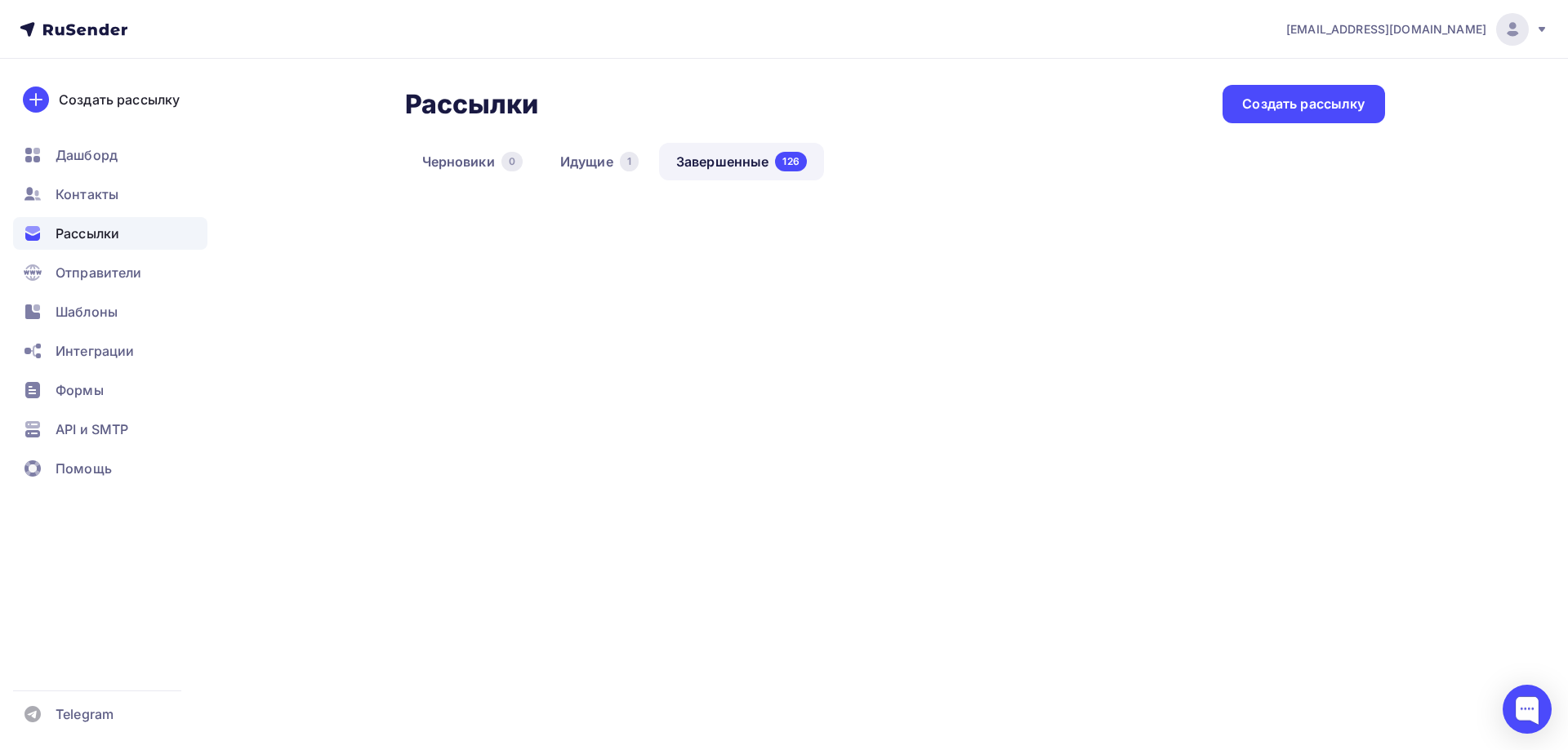
click at [690, 160] on link "Завершенные 126" at bounding box center [741, 161] width 165 height 37
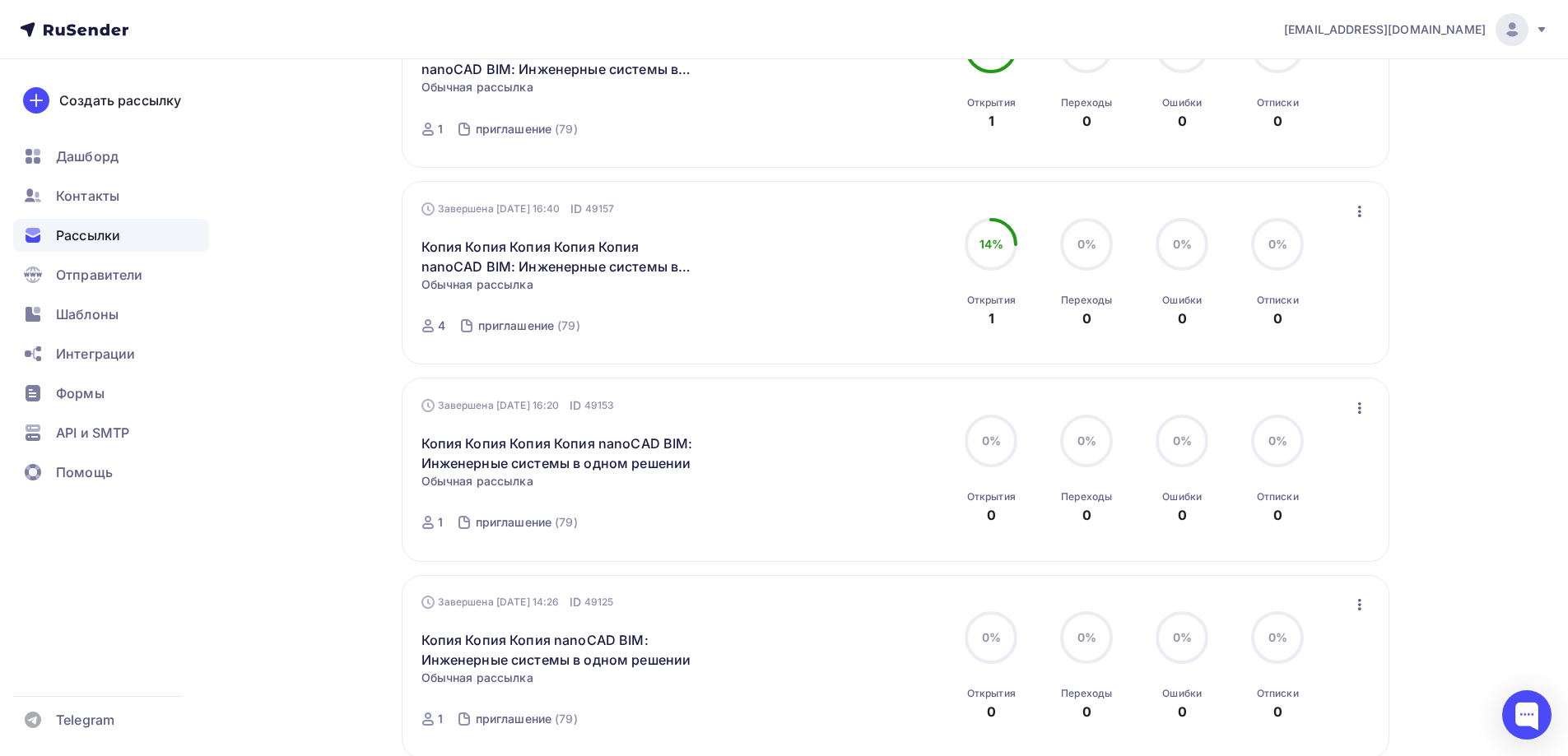
scroll to position [1612, 0]
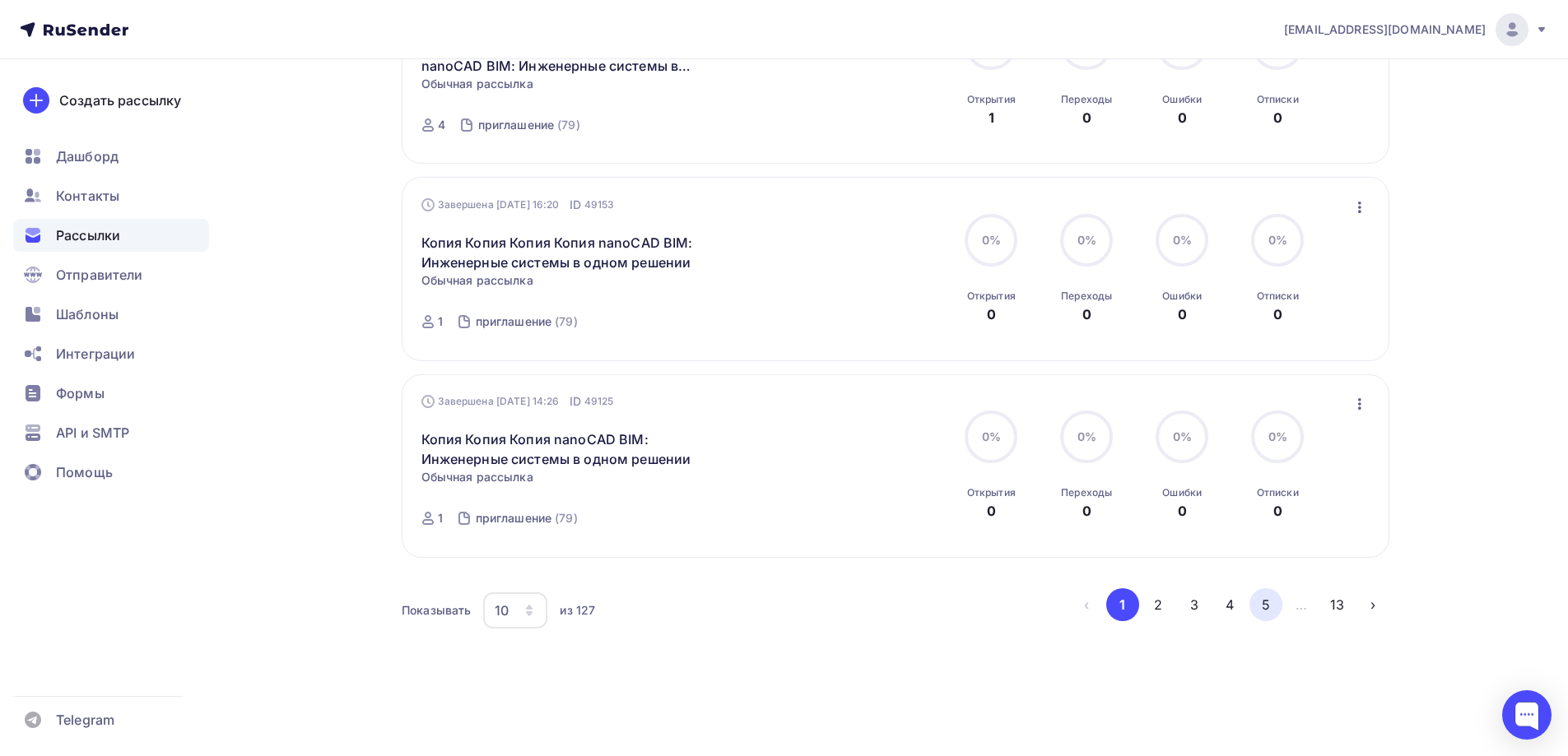
click at [1255, 608] on button "5" at bounding box center [1266, 604] width 33 height 33
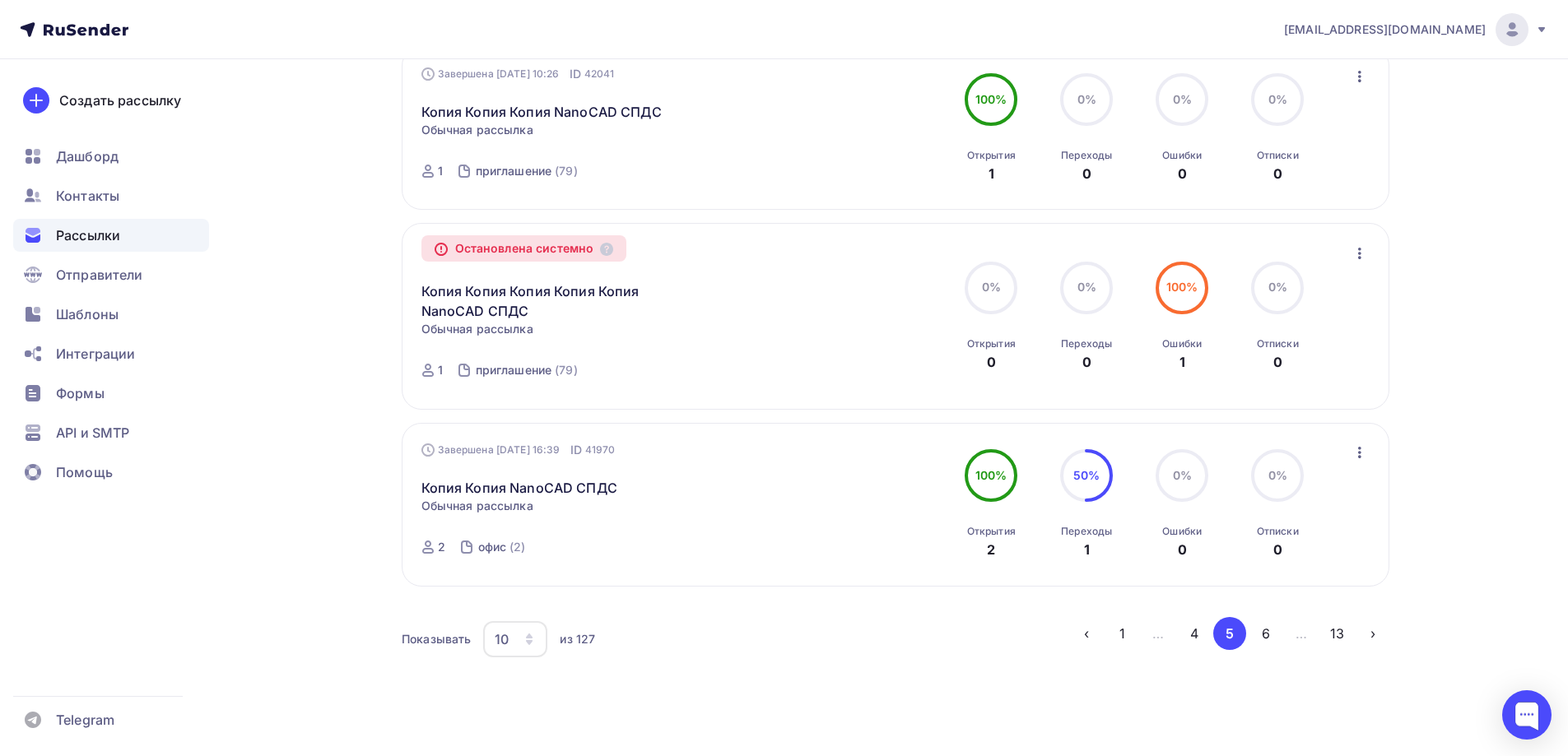
scroll to position [1595, 0]
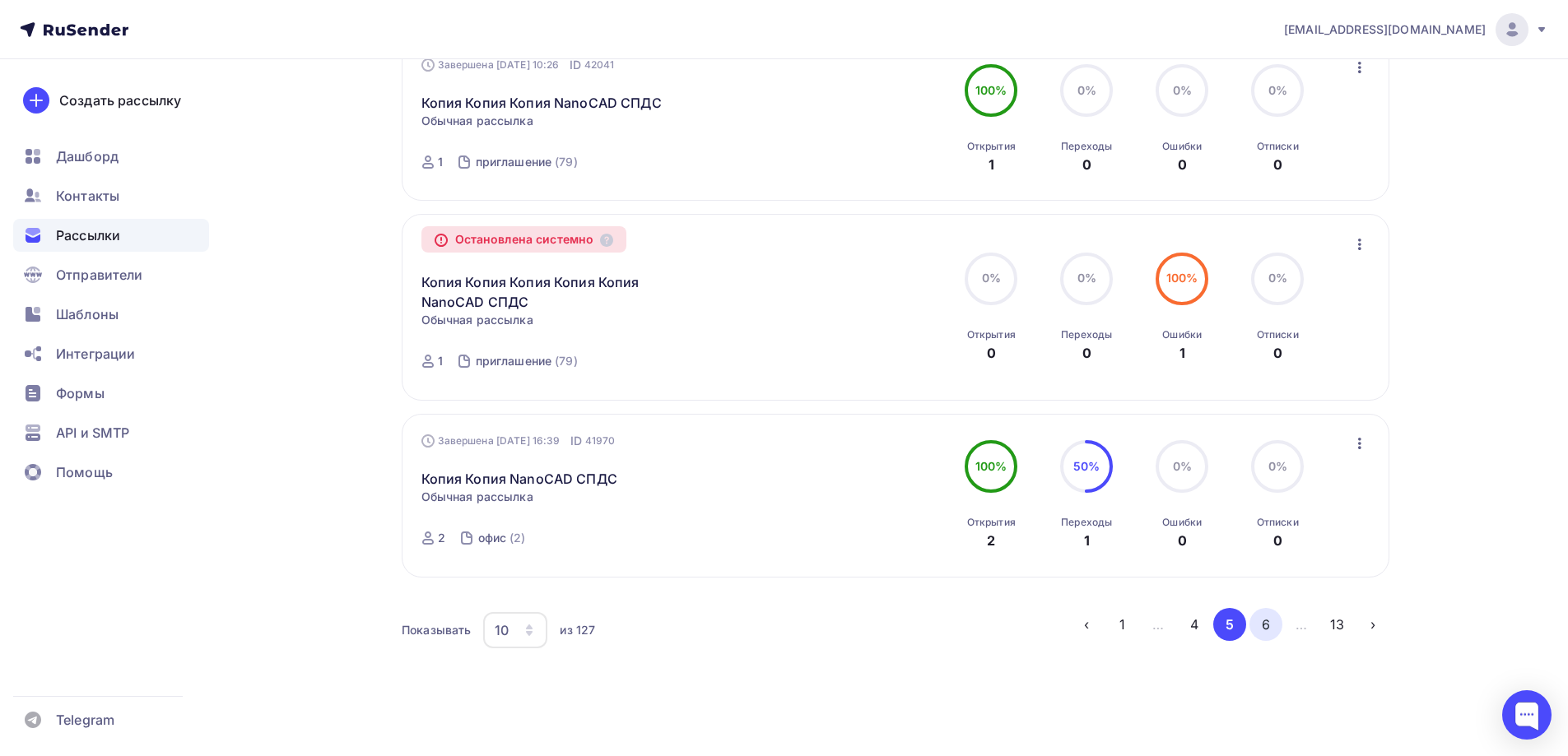
click at [1263, 608] on button "6" at bounding box center [1266, 625] width 33 height 33
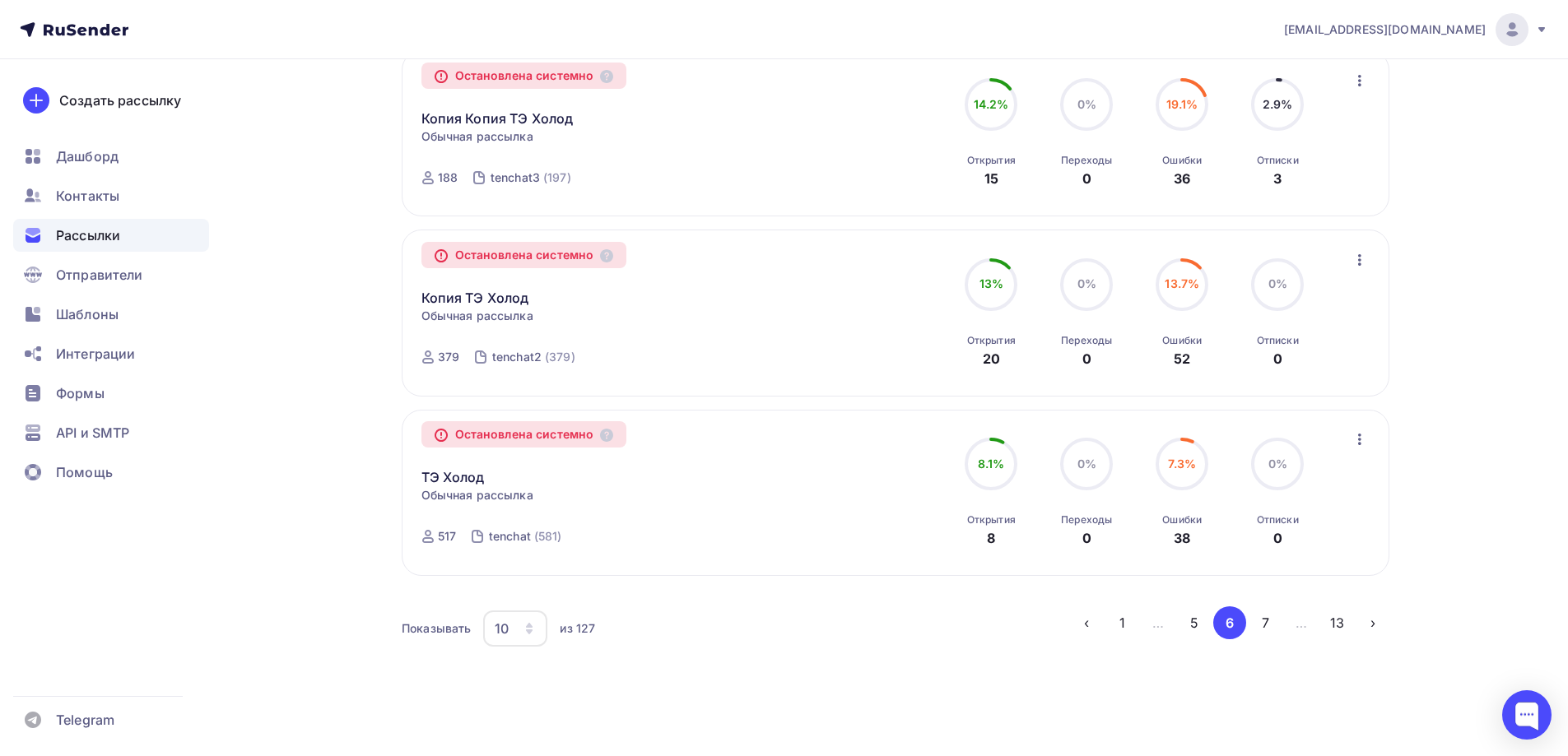
scroll to position [1471, 0]
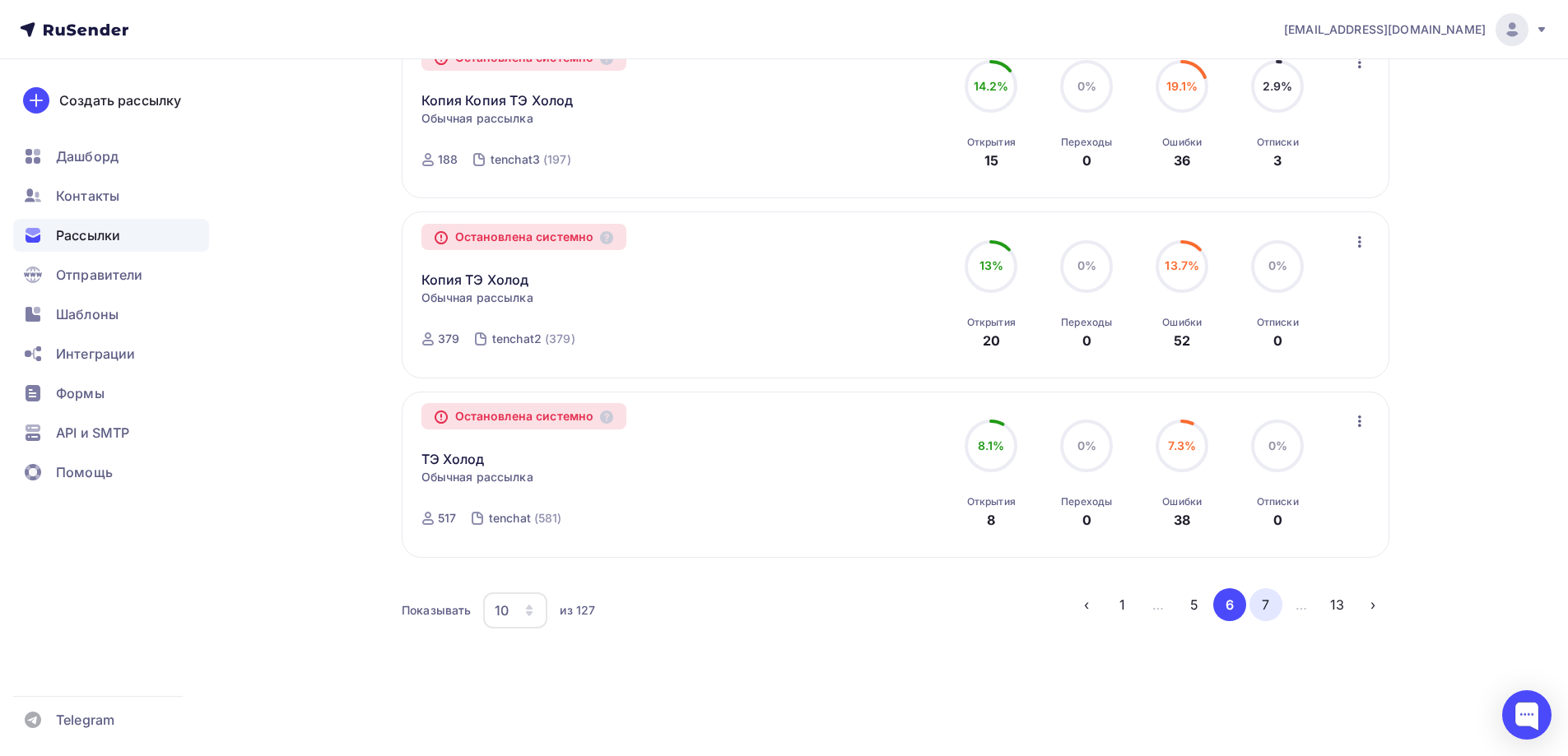
click at [1265, 605] on button "7" at bounding box center [1266, 604] width 33 height 33
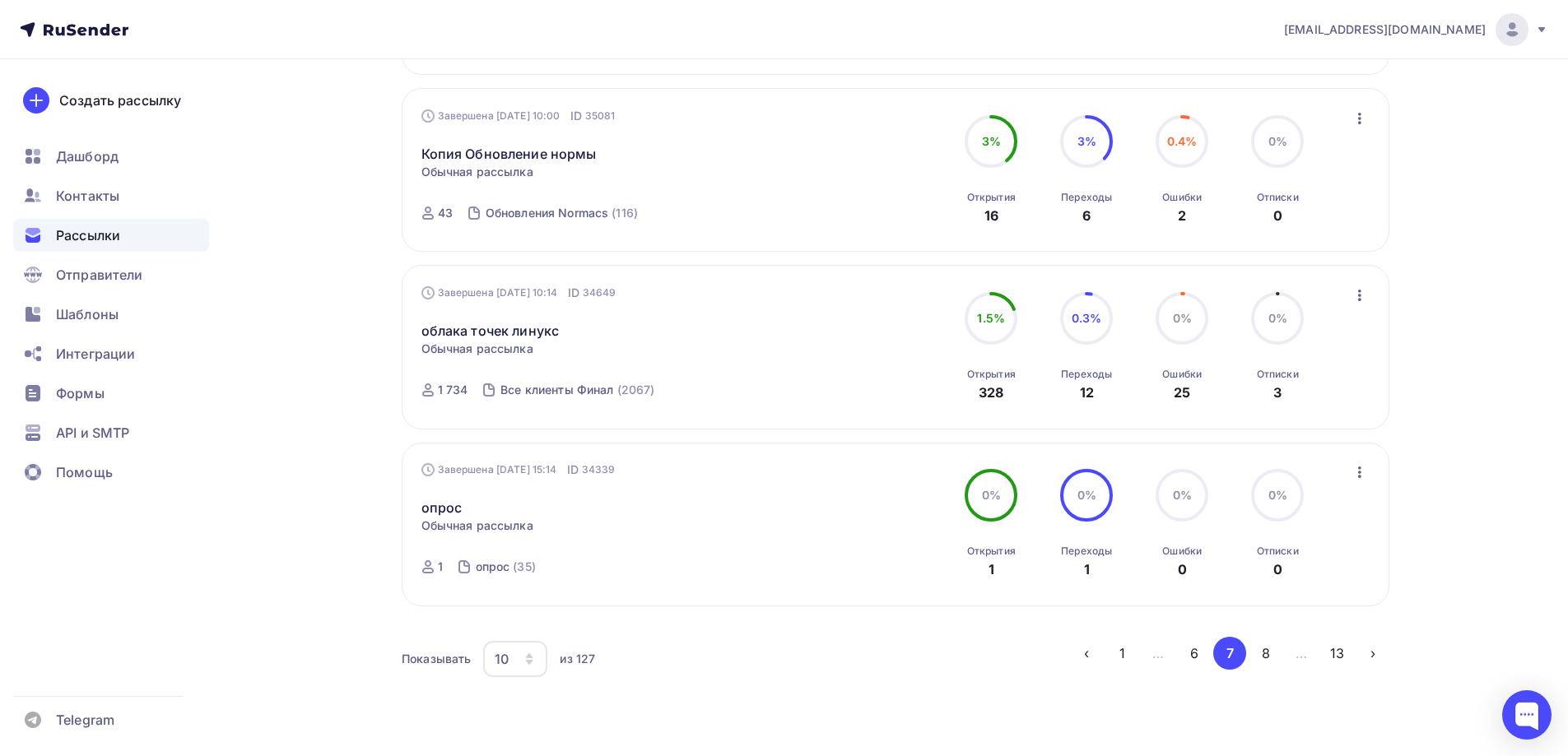
scroll to position [1459, 0]
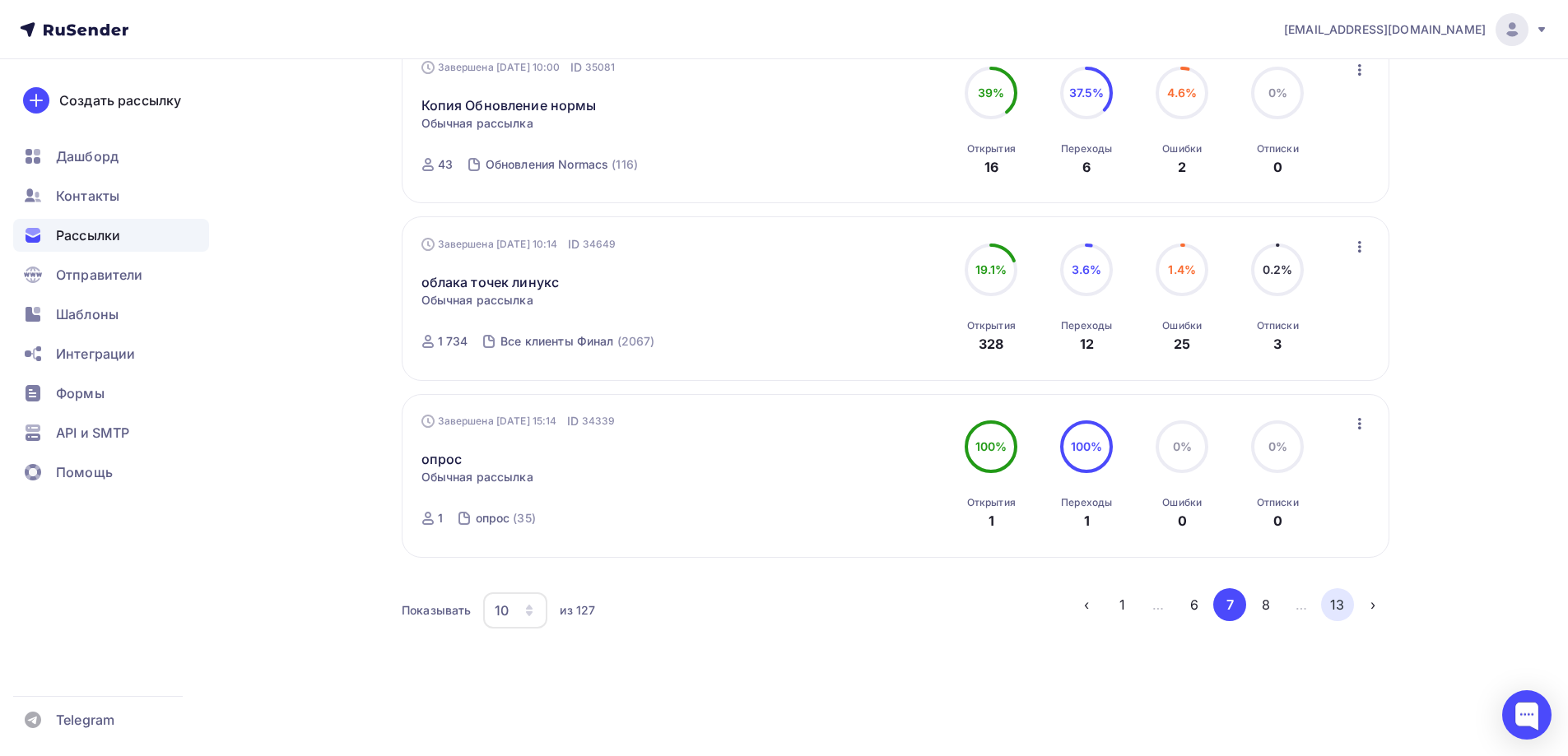
click at [1337, 602] on button "13" at bounding box center [1337, 604] width 33 height 33
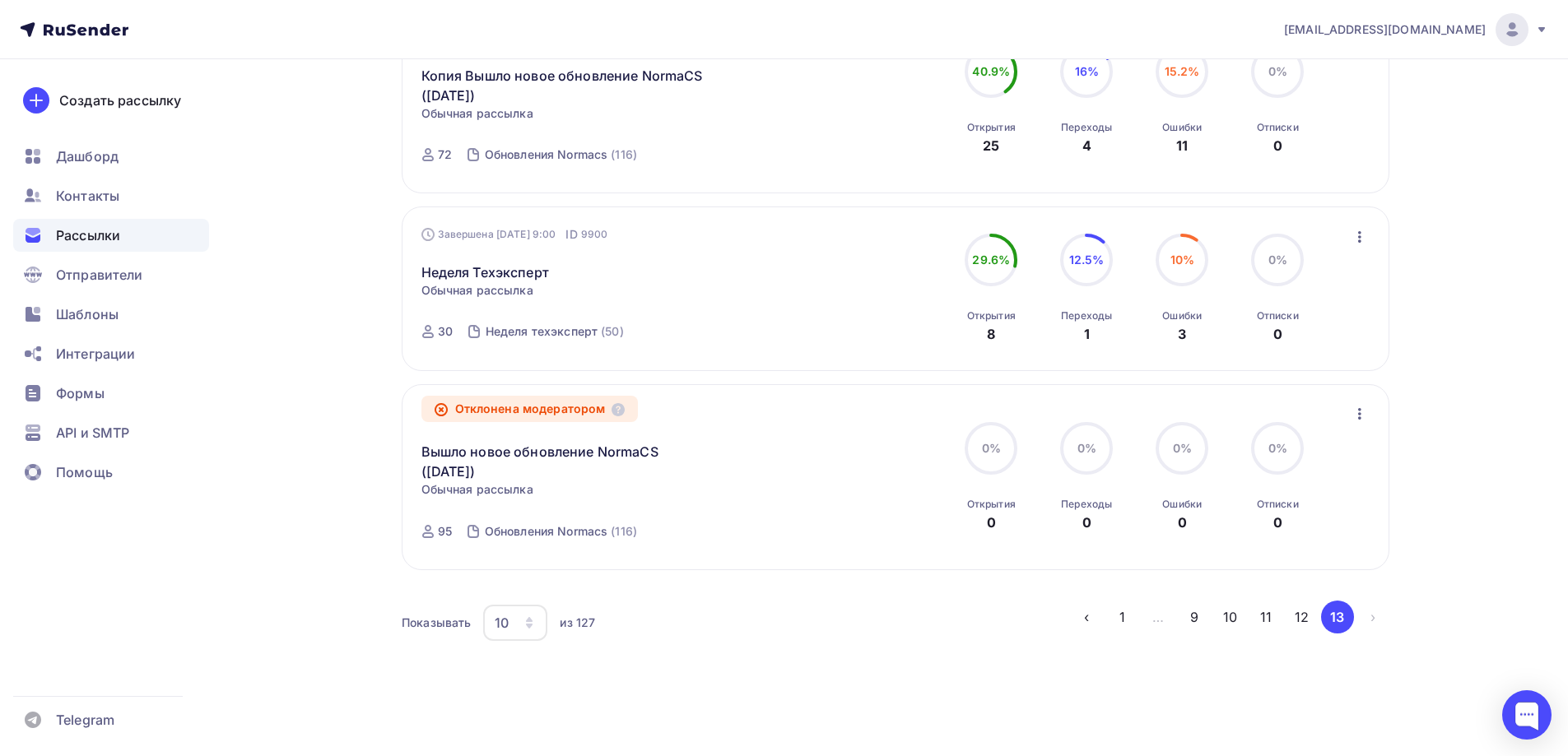
scroll to position [987, 0]
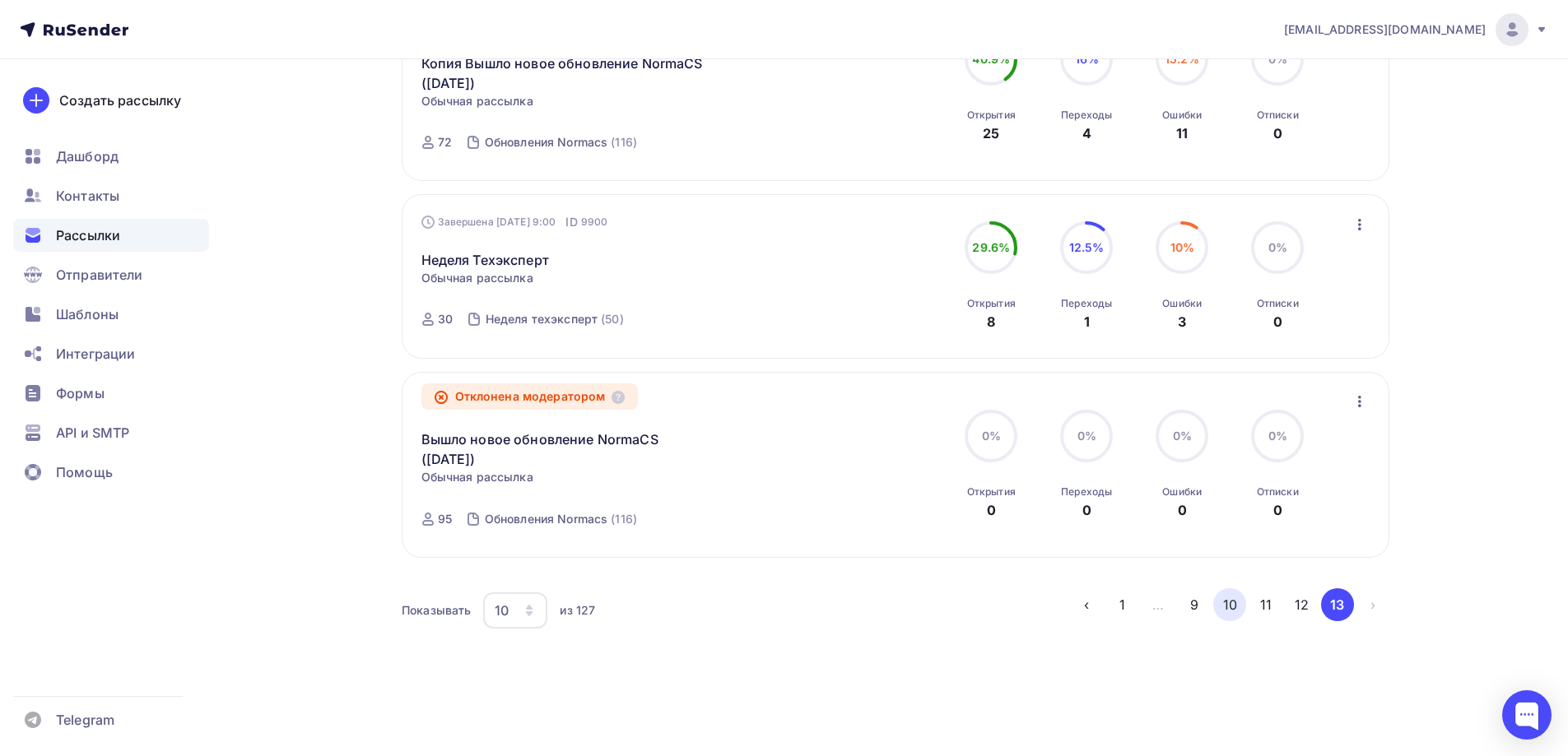
click at [1246, 600] on button "10" at bounding box center [1229, 604] width 33 height 33
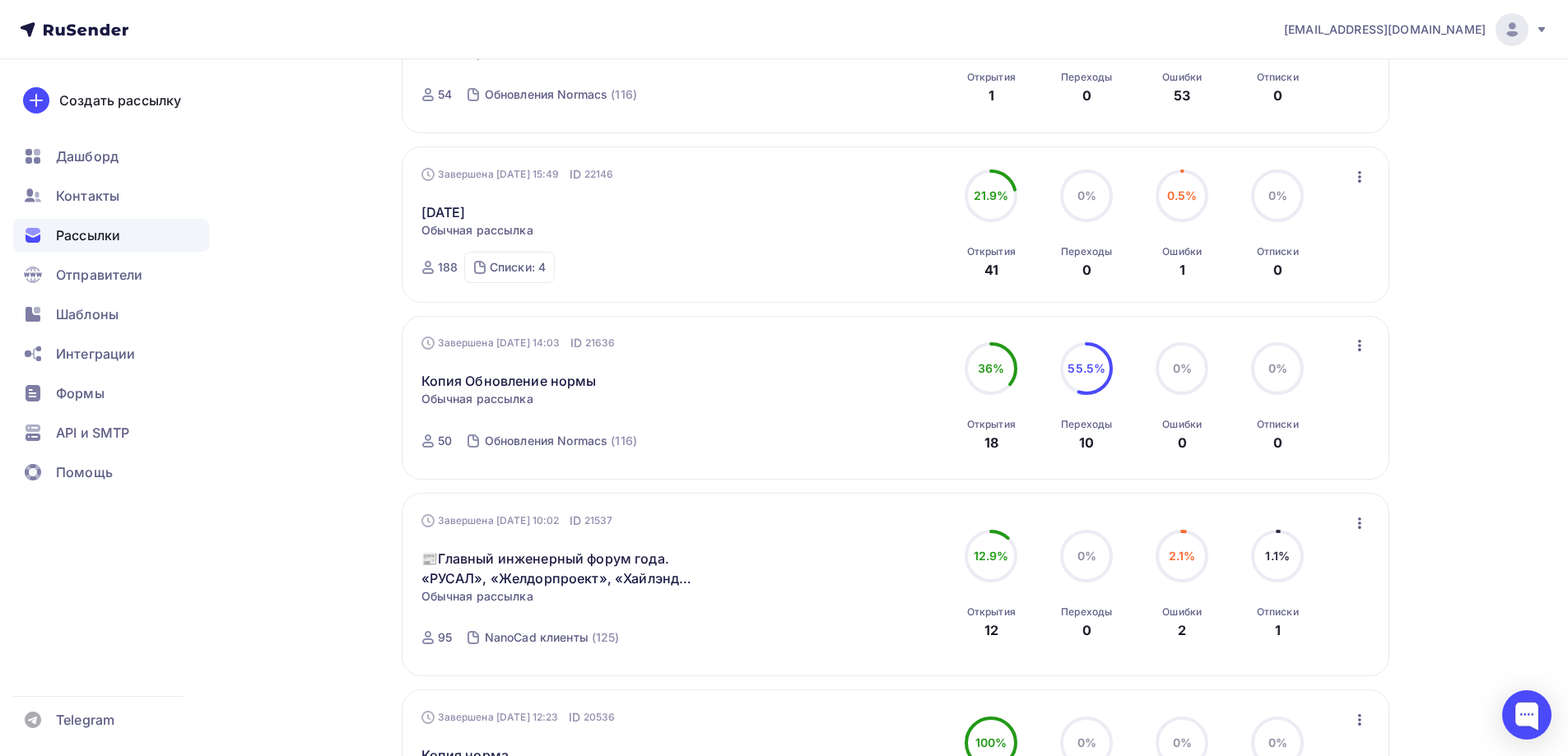
scroll to position [977, 0]
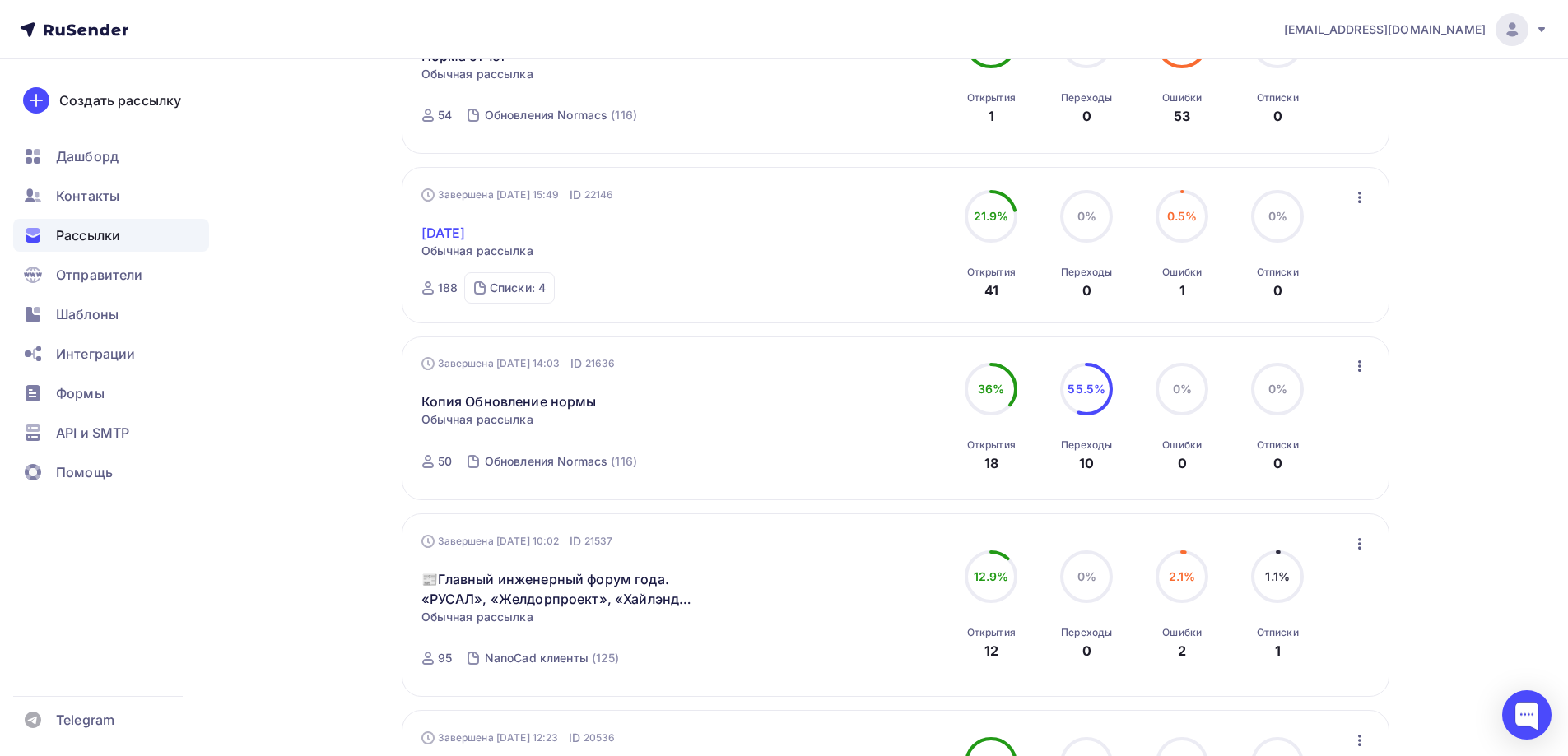
click at [465, 230] on link "[DATE]" at bounding box center [443, 233] width 44 height 19
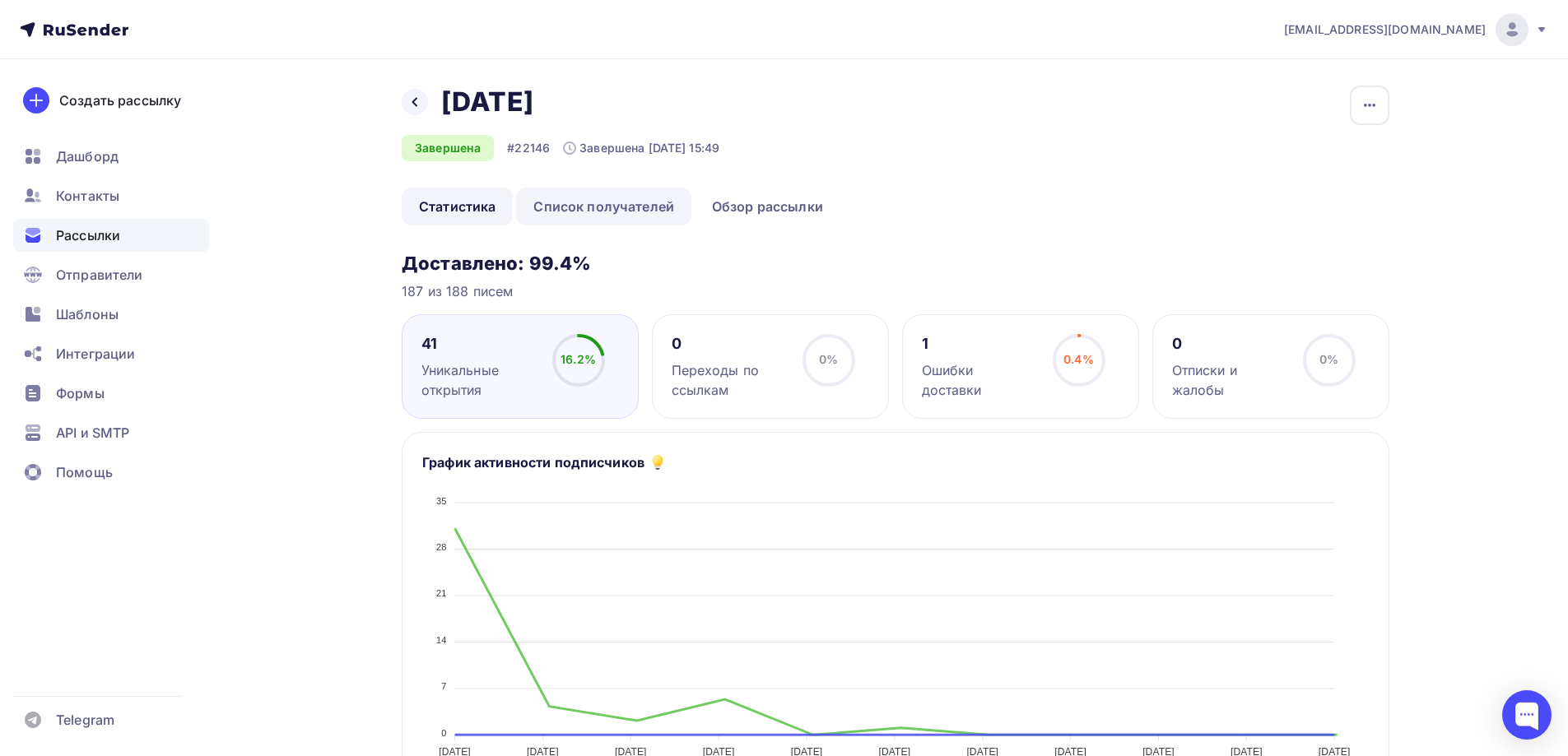
click at [689, 206] on link "Список получателей" at bounding box center [603, 206] width 176 height 38
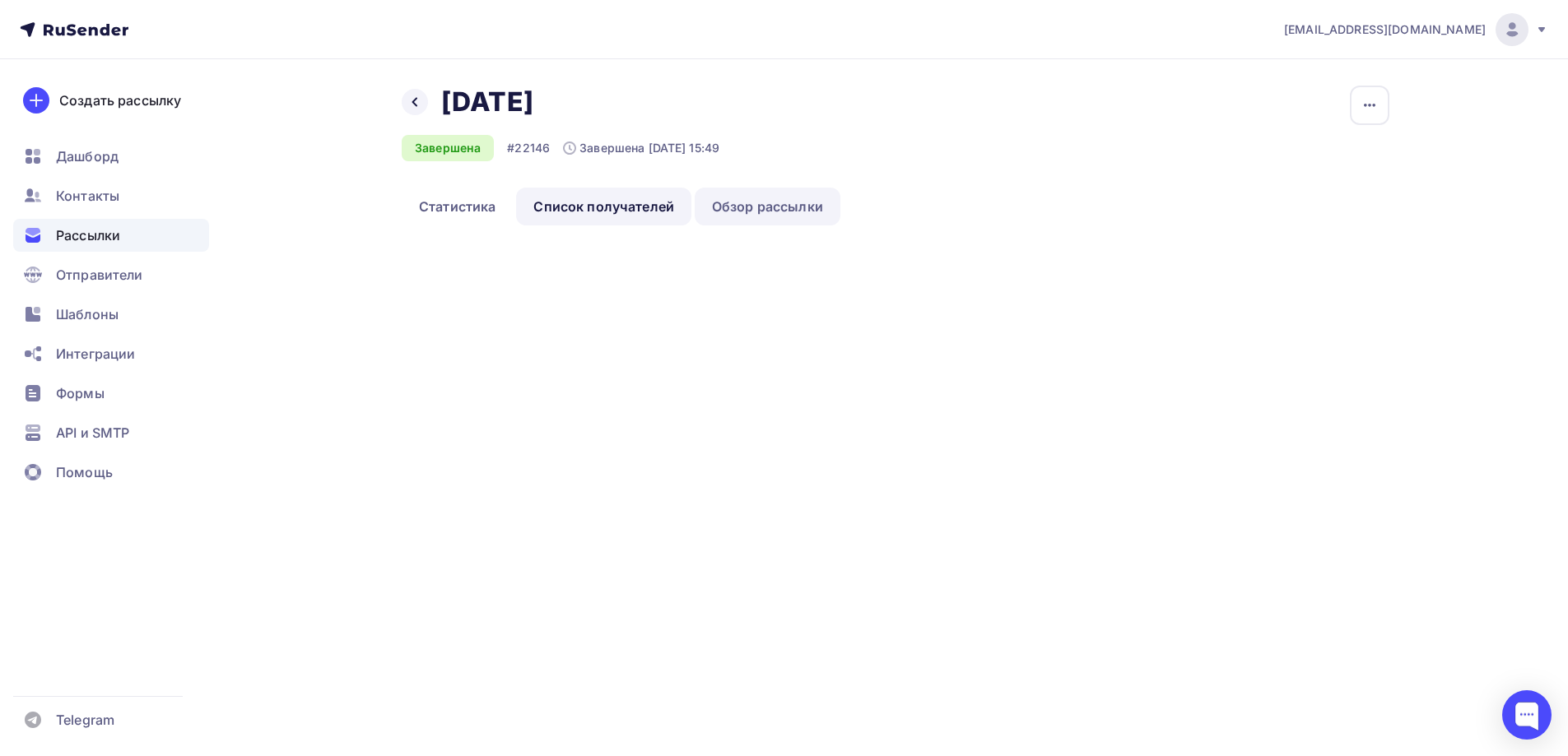
click at [733, 220] on link "Обзор рассылки" at bounding box center [767, 206] width 146 height 38
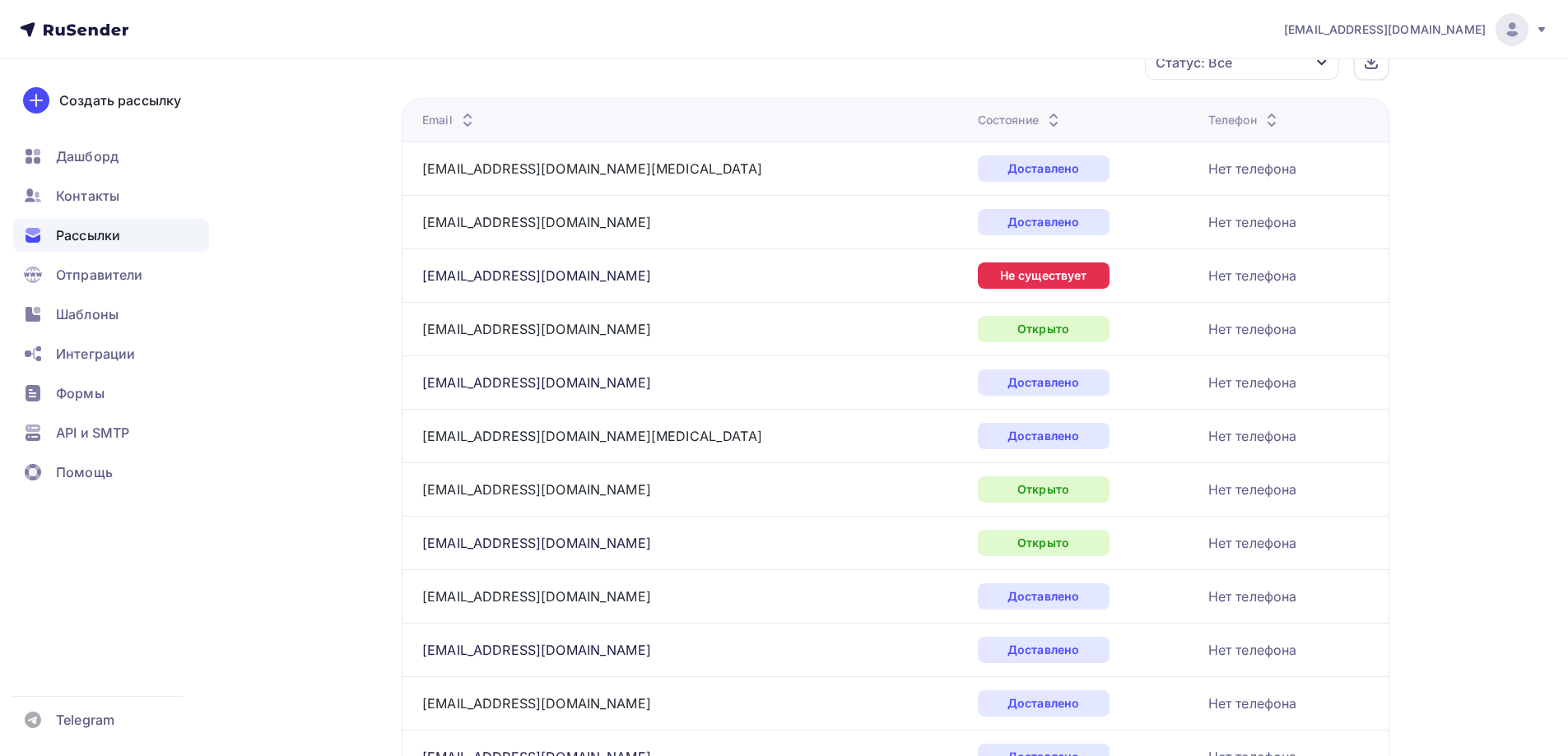
scroll to position [42, 0]
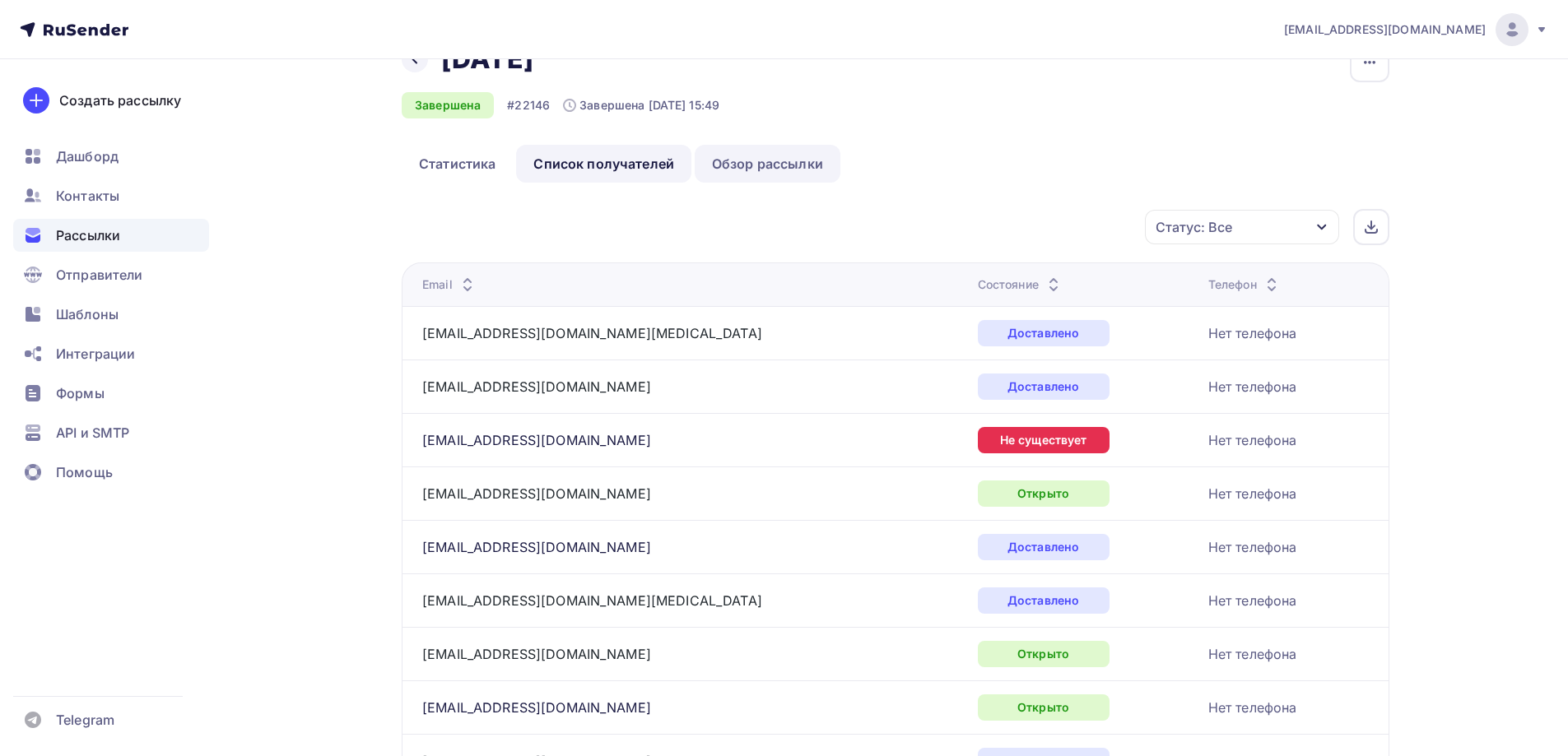
click at [742, 149] on link "Обзор рассылки" at bounding box center [767, 163] width 146 height 38
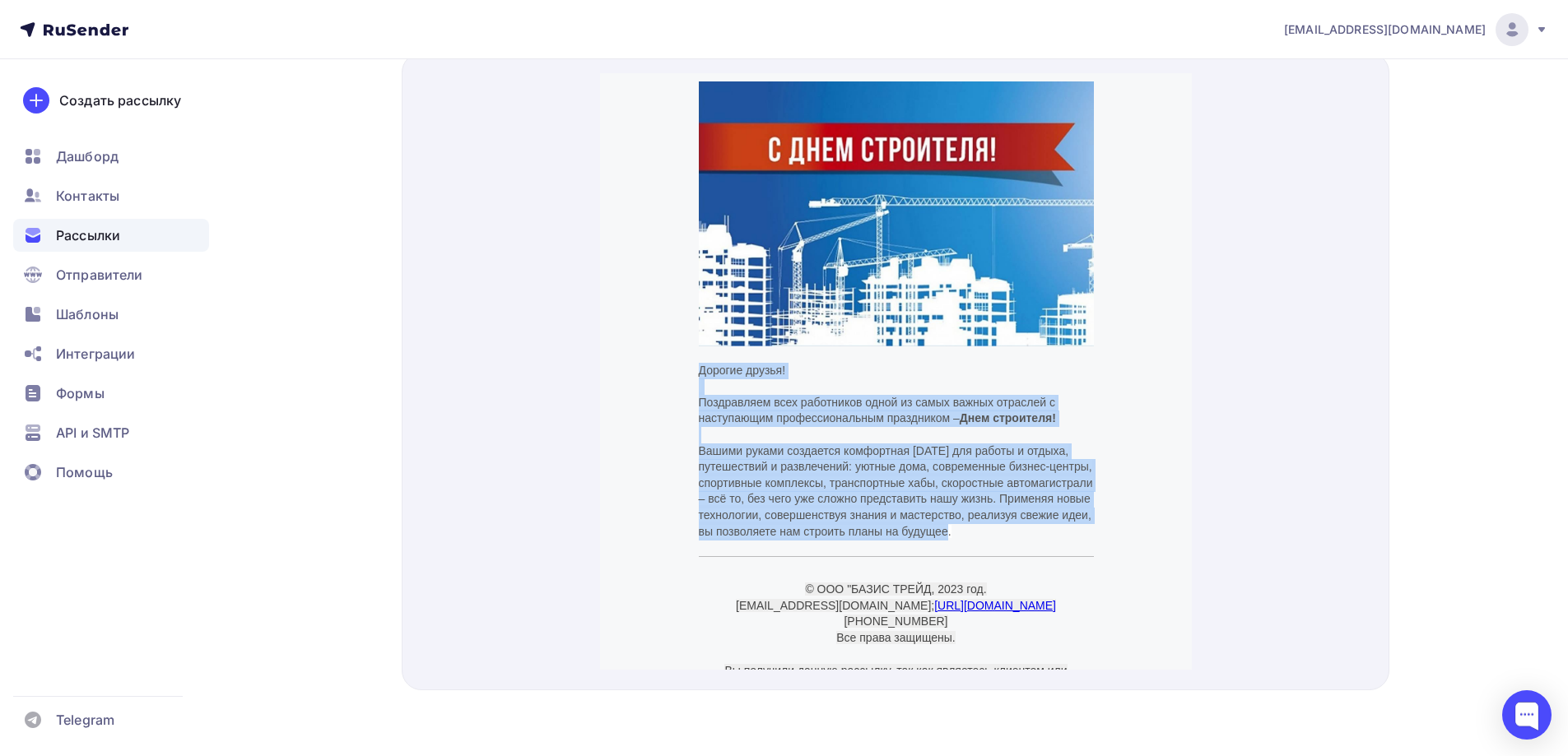
drag, startPoint x: 692, startPoint y: 340, endPoint x: 950, endPoint y: 517, distance: 312.9
click at [950, 517] on td "Дорогие друзья! Поздравляем всех работников одной из самых важных отраслей с на…" at bounding box center [895, 432] width 411 height 194
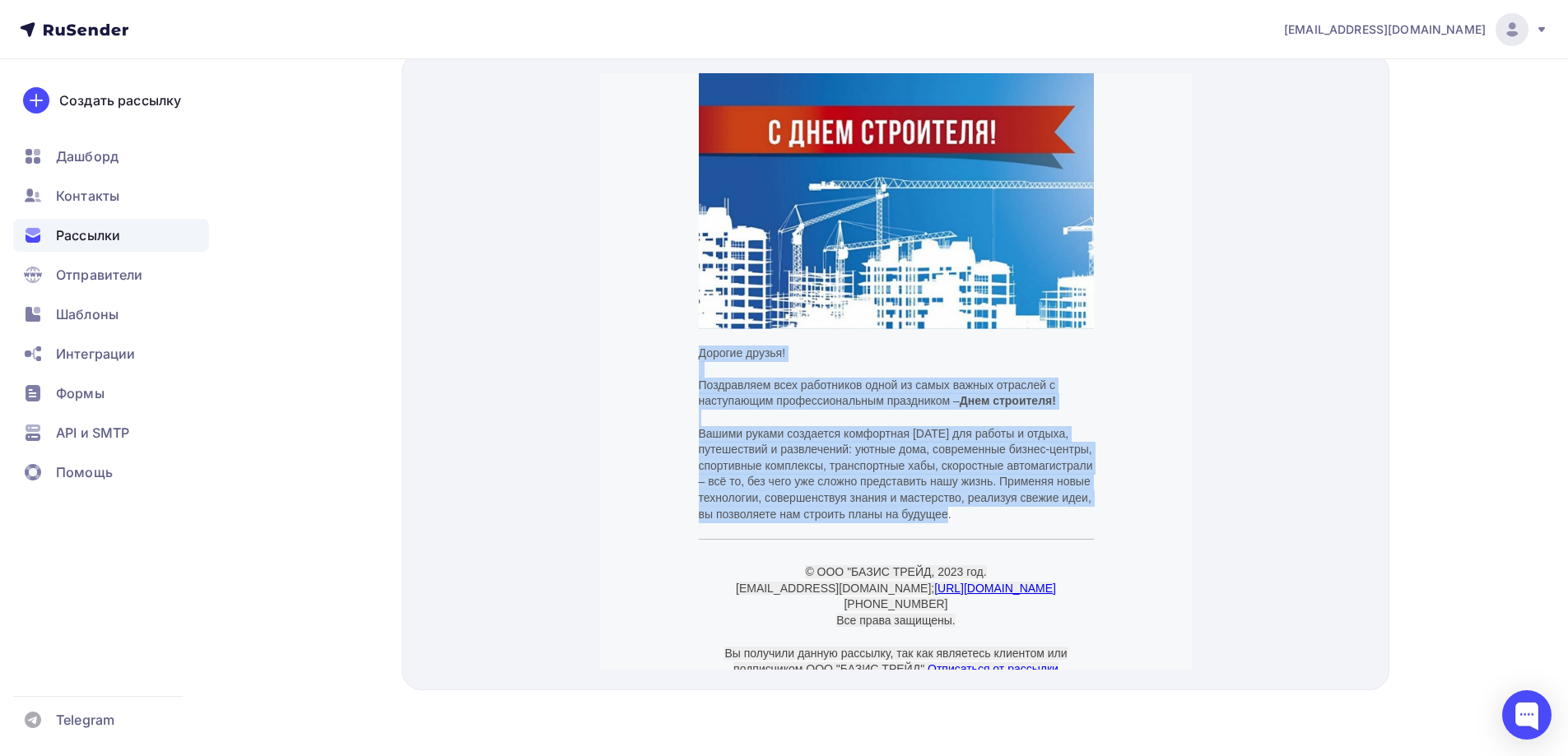
scroll to position [25, 0]
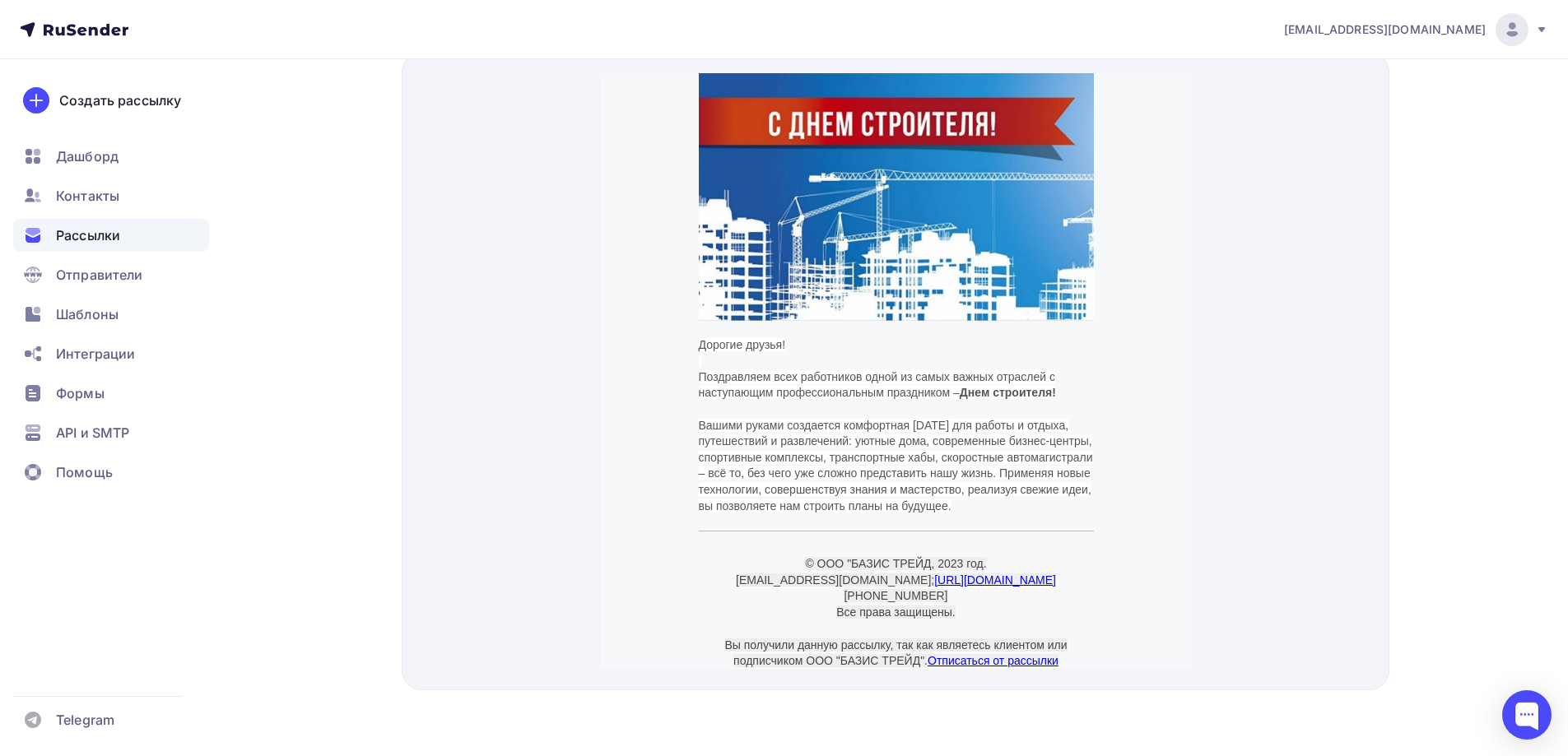
click at [660, 306] on div "Дорогие друзья! Поздравляем всех работников одной из самых важных отраслей с на…" at bounding box center [895, 347] width 592 height 638
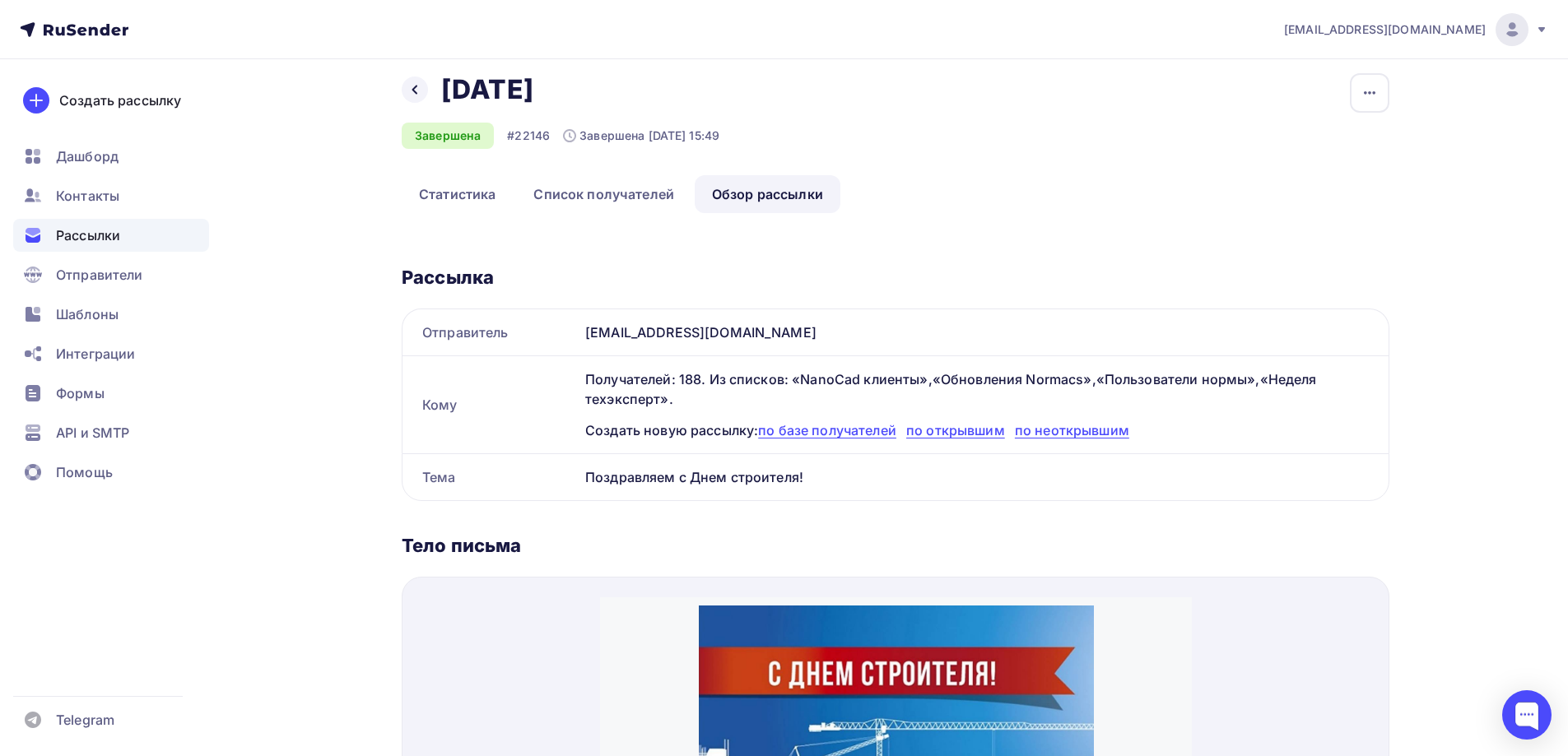
scroll to position [0, 0]
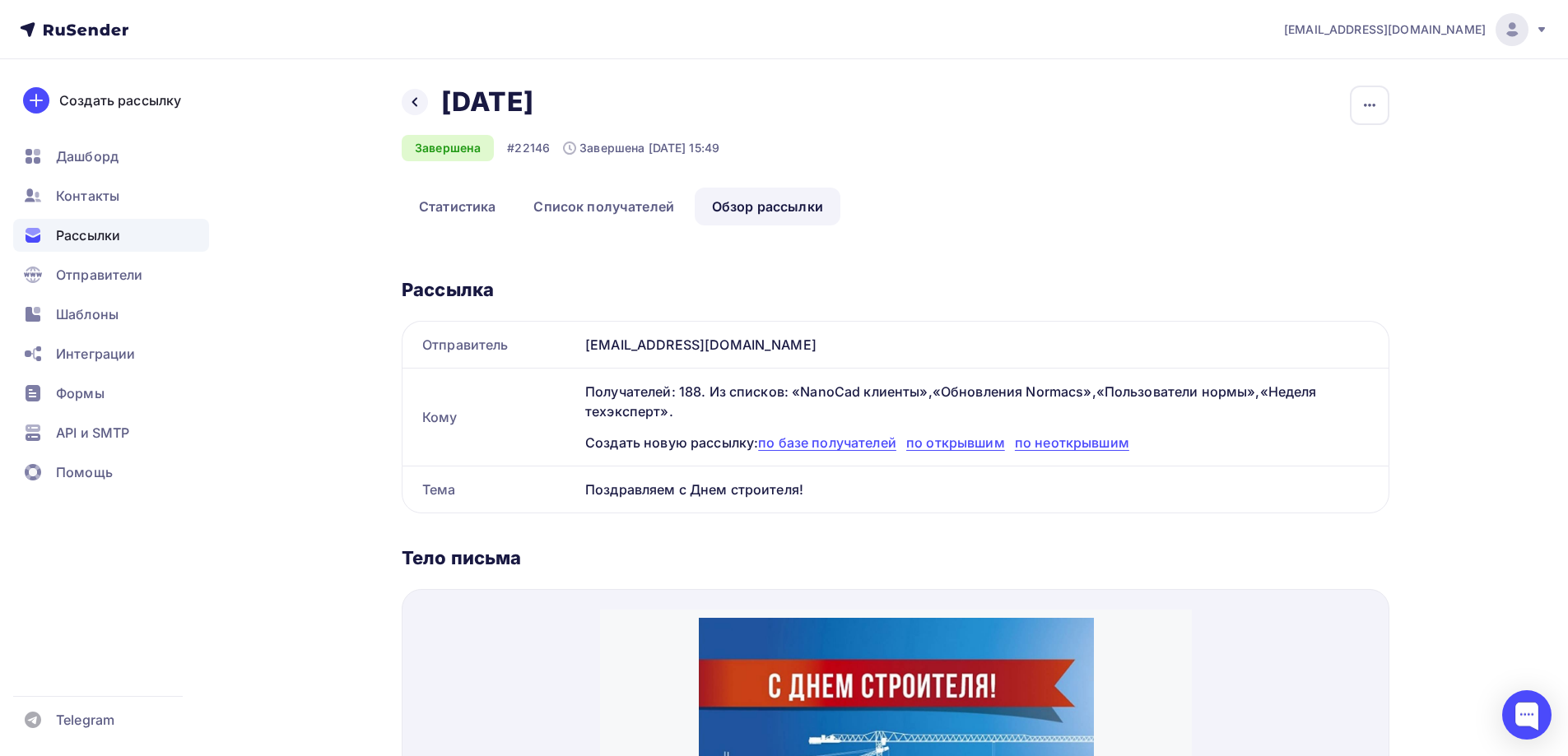
drag, startPoint x: 701, startPoint y: 414, endPoint x: 574, endPoint y: 394, distance: 128.6
click at [574, 394] on div "Кому Получателей: 188. Из списков: «NanoCad клиенты»,«Обновления Normacs»,«Поль…" at bounding box center [895, 416] width 988 height 98
click at [574, 394] on div "Кому" at bounding box center [490, 417] width 176 height 46
drag, startPoint x: 576, startPoint y: 393, endPoint x: 684, endPoint y: 419, distance: 111.1
click at [684, 419] on div "Кому Получателей: 188. Из списков: «NanoCad клиенты»,«Обновления Normacs»,«Поль…" at bounding box center [895, 416] width 988 height 98
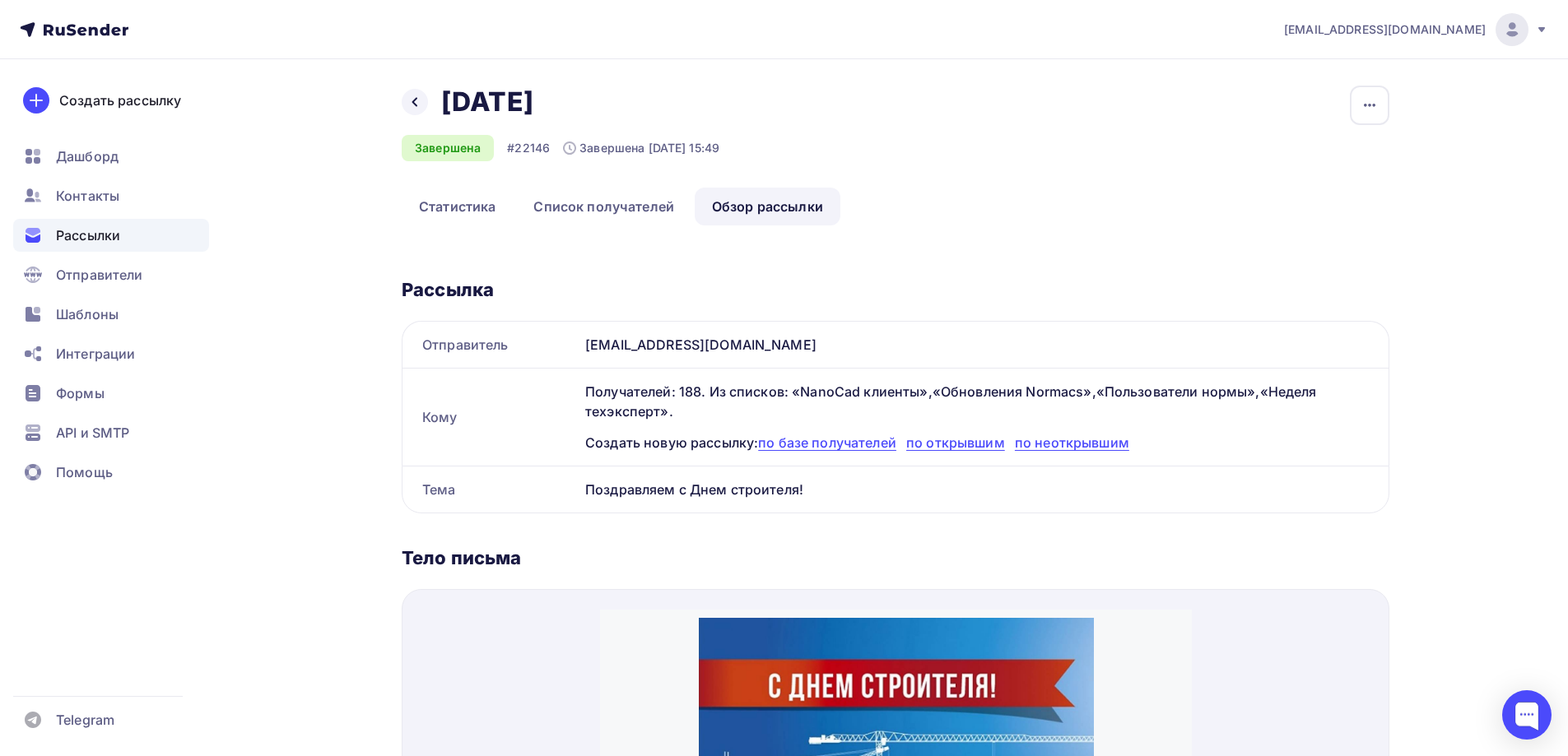
click at [684, 419] on div "Получателей: 188. Из списков: «NanoCad клиенты»,«Обновления Normacs»,«Пользоват…" at bounding box center [977, 402] width 784 height 40
drag, startPoint x: 684, startPoint y: 419, endPoint x: 566, endPoint y: 394, distance: 120.6
click at [567, 394] on div "Кому Получателей: 188. Из списков: «NanoCad клиенты»,«Обновления Normacs»,«Поль…" at bounding box center [895, 416] width 988 height 98
click at [562, 394] on div "Кому" at bounding box center [490, 417] width 176 height 46
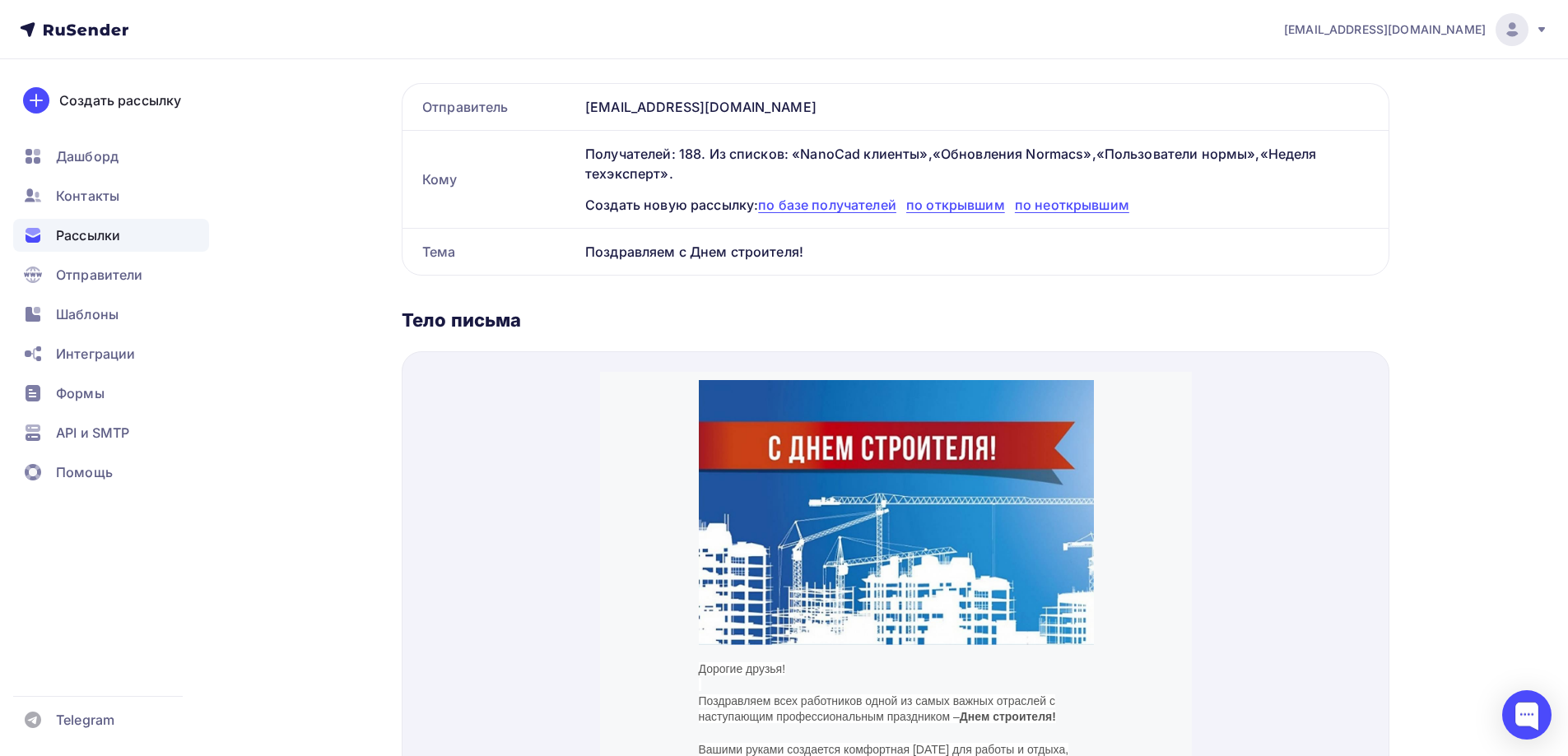
scroll to position [493, 0]
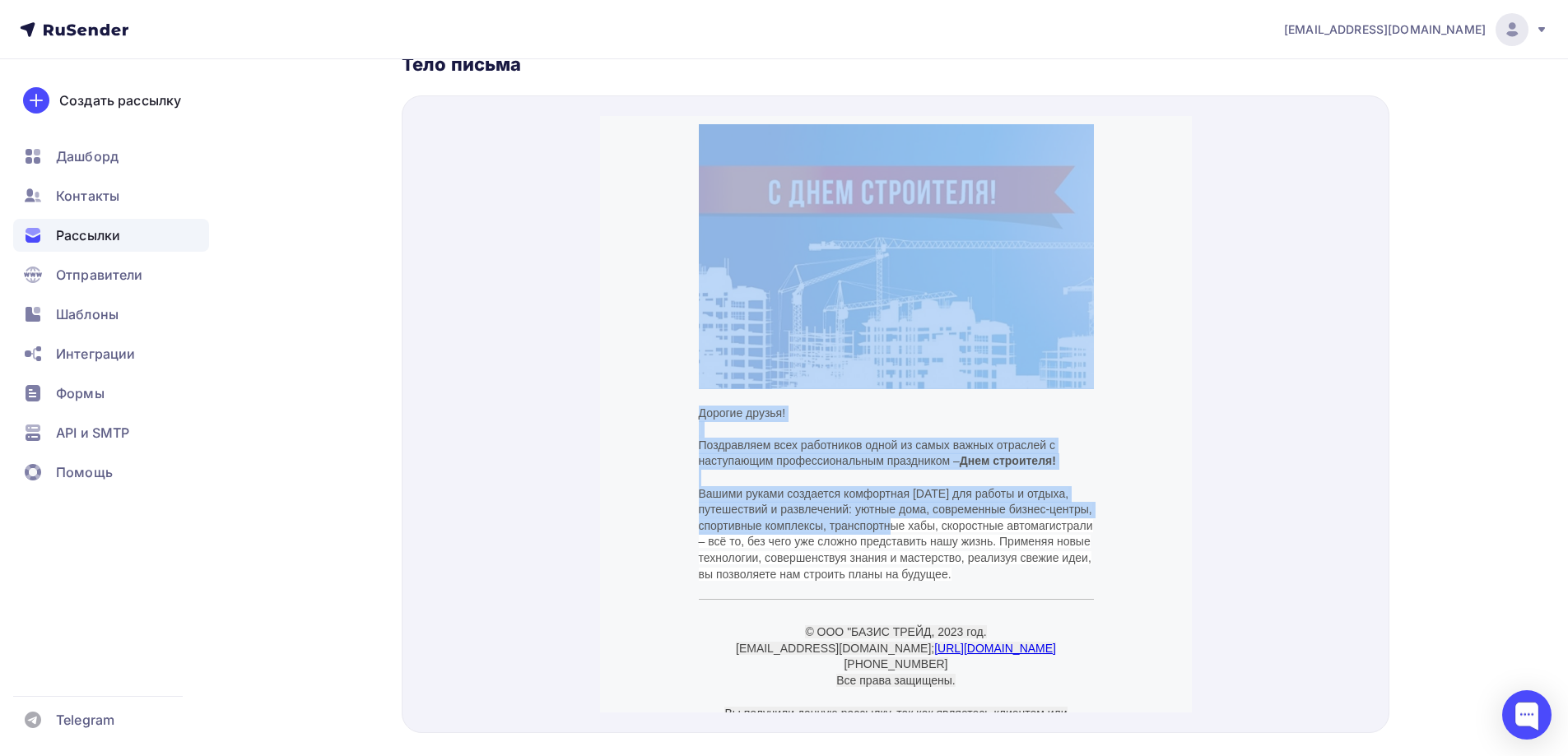
drag, startPoint x: 674, startPoint y: 383, endPoint x: 890, endPoint y: 514, distance: 252.6
click at [890, 513] on div "Дорогие друзья! Поздравляем всех работников одной из самых важных отраслей с на…" at bounding box center [895, 415] width 592 height 638
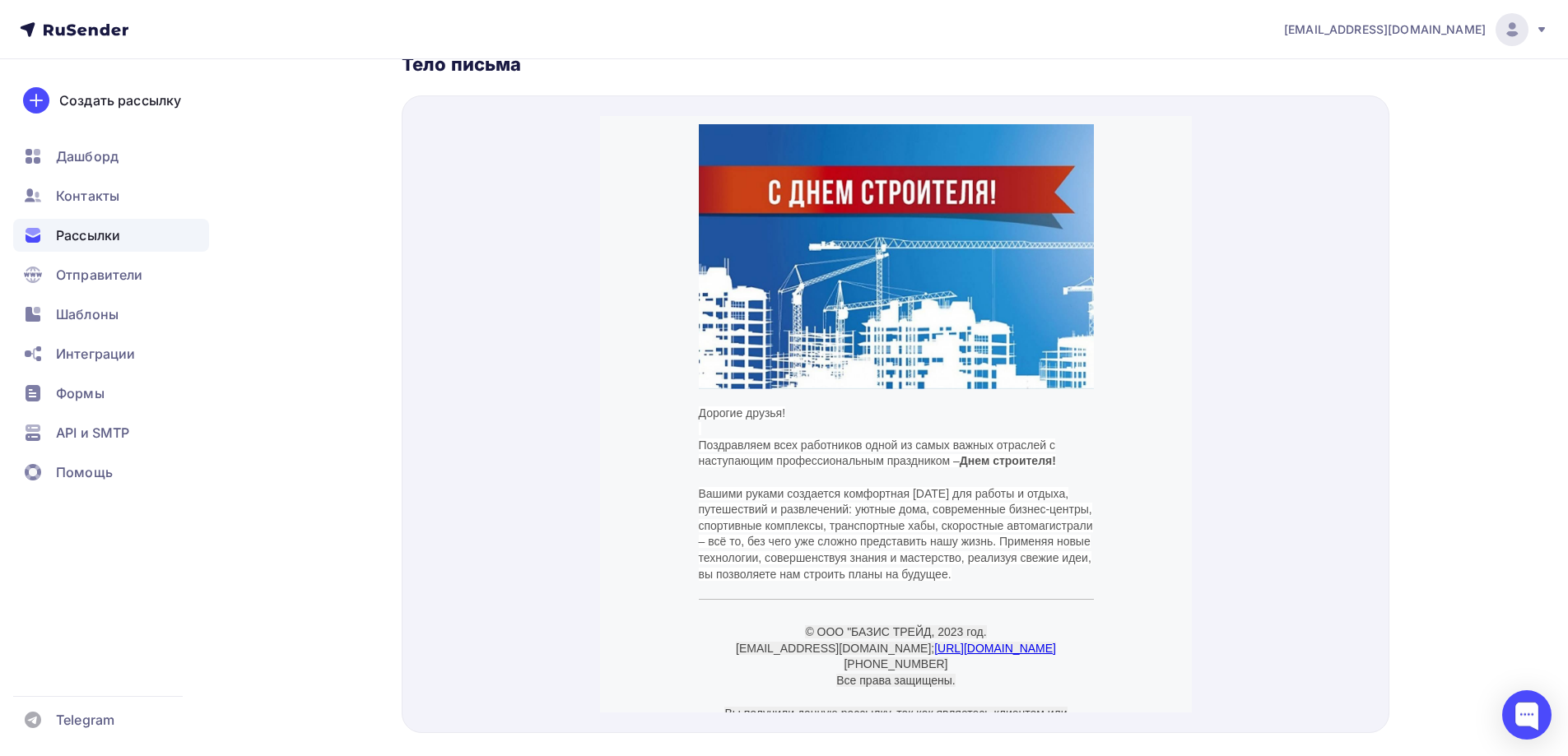
click at [898, 516] on span "Вашими руками создается комфортная среда для работы и отдыха, путешествий и раз…" at bounding box center [895, 514] width 394 height 94
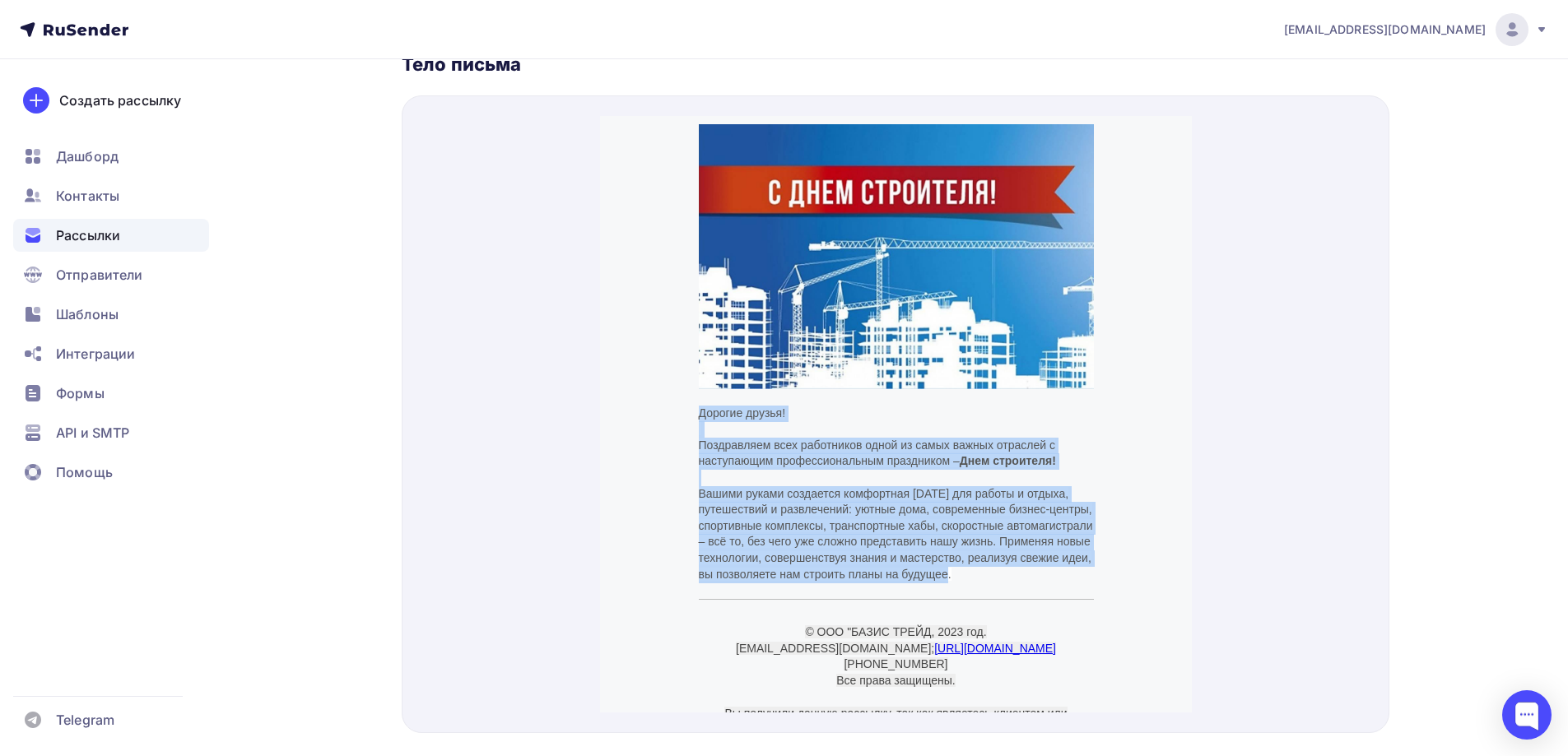
drag, startPoint x: 967, startPoint y: 569, endPoint x: 688, endPoint y: 395, distance: 328.8
click at [689, 395] on td "Дорогие друзья! Поздравляем всех работников одной из самых важных отраслей с на…" at bounding box center [895, 474] width 411 height 194
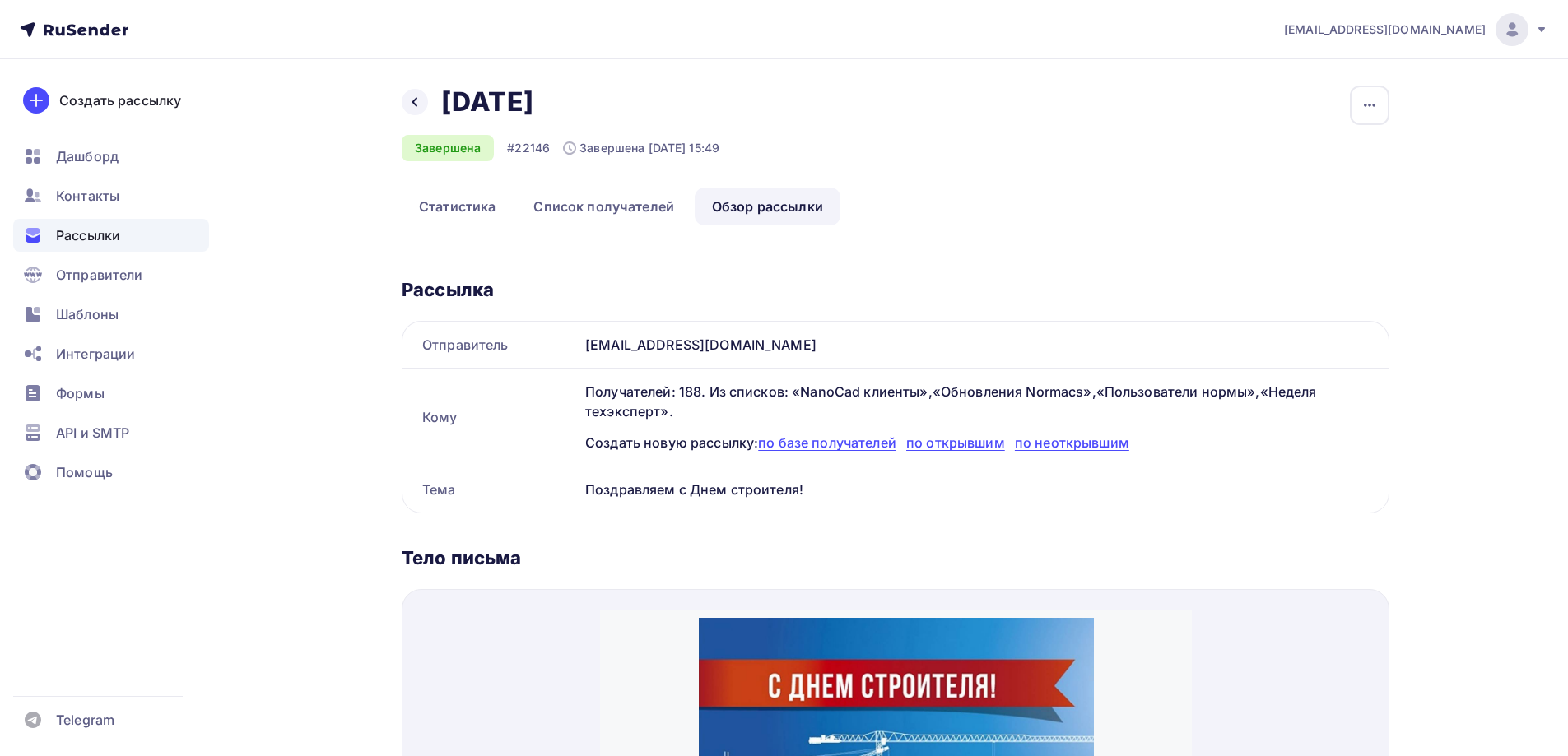
scroll to position [164, 0]
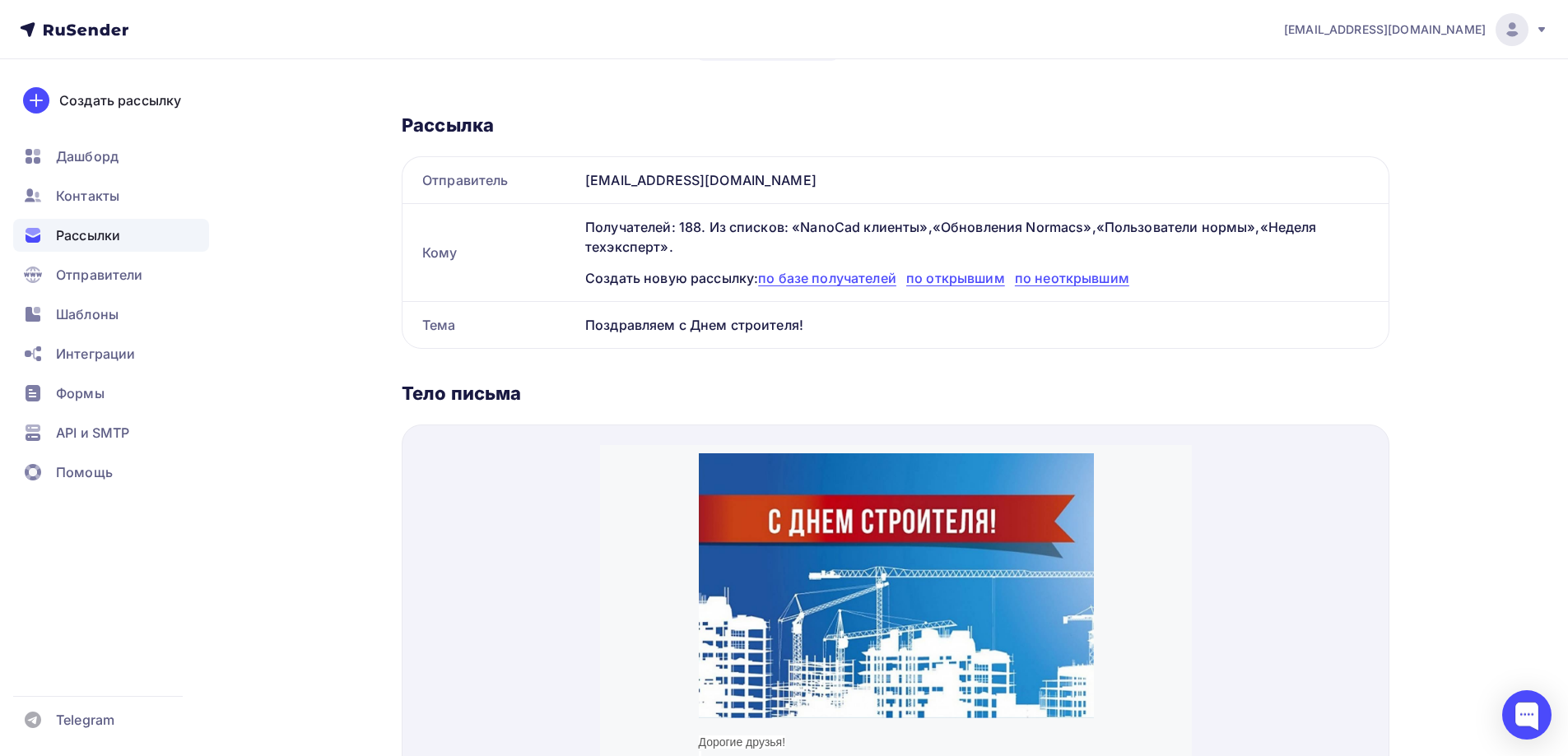
drag, startPoint x: 922, startPoint y: 296, endPoint x: 1246, endPoint y: 317, distance: 324.7
click at [1246, 319] on div "Отправитель mail@bs-trade.ru Кому Получателей: 188. Из списков: «NanoCad клиент…" at bounding box center [895, 252] width 988 height 192
click at [1243, 305] on div "Поздравляем с Днем строителя!" at bounding box center [983, 325] width 810 height 46
drag, startPoint x: 1169, startPoint y: 276, endPoint x: 621, endPoint y: 237, distance: 549.4
click at [621, 237] on div "Получателей: 188. Из списков: «NanoCad клиенты»,«Обновления Normacs»,«Пользоват…" at bounding box center [977, 252] width 784 height 70
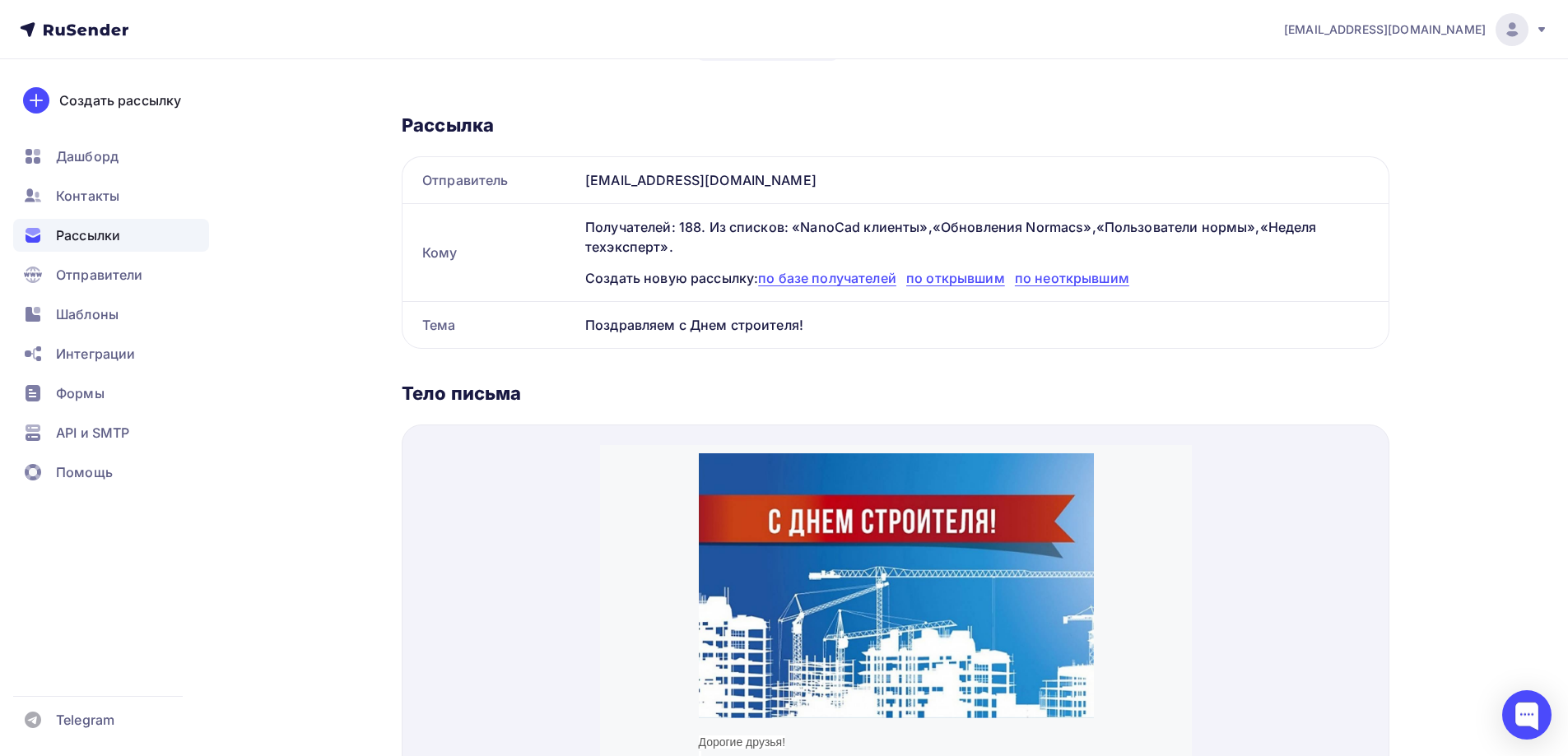
click at [573, 220] on div "Кому Получателей: 188. Из списков: «NanoCad клиенты»,«Обновления Normacs»,«Поль…" at bounding box center [895, 252] width 988 height 98
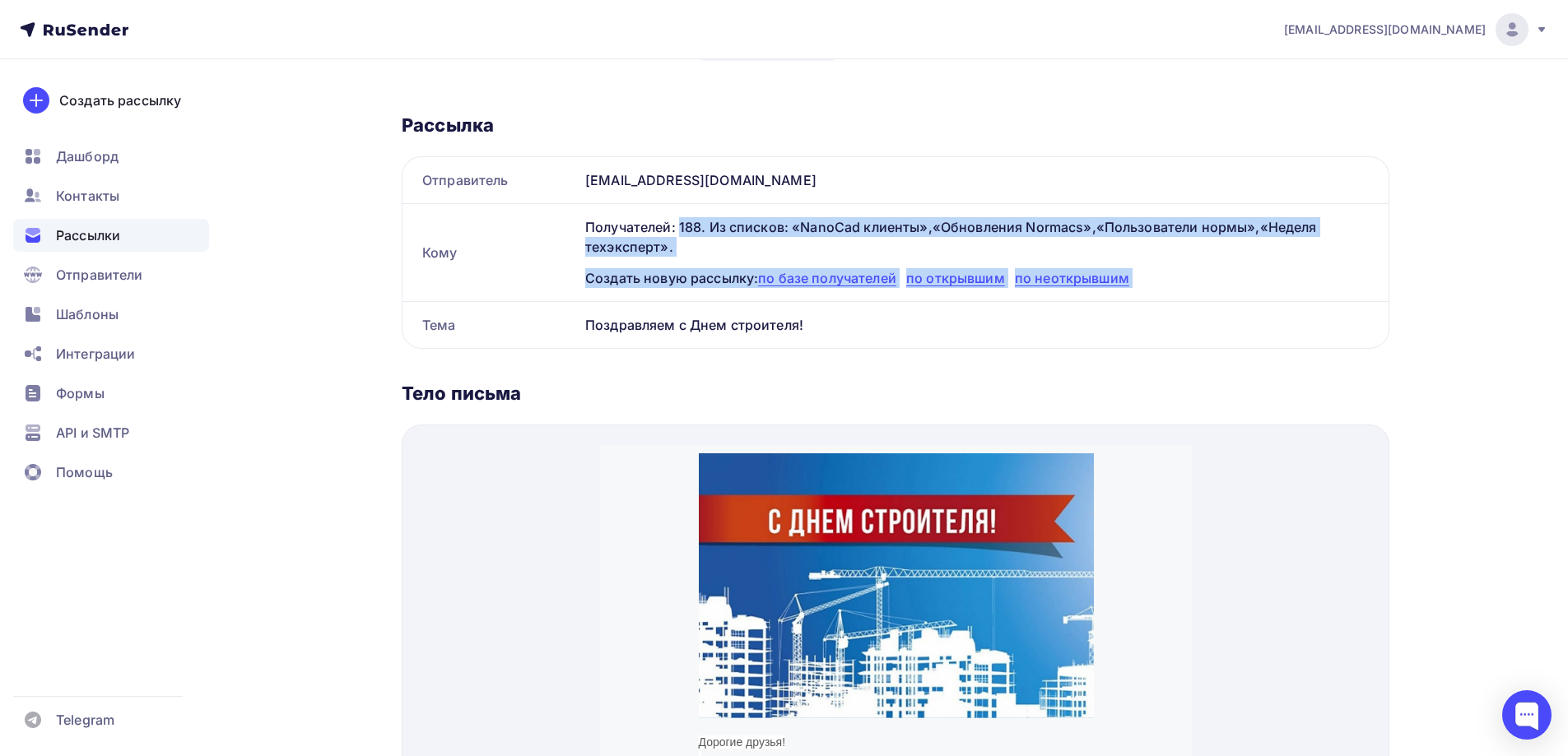
drag, startPoint x: 573, startPoint y: 222, endPoint x: 1162, endPoint y: 276, distance: 591.5
click at [1162, 276] on div "Кому Получателей: 188. Из списков: «NanoCad клиенты»,«Обновления Normacs»,«Поль…" at bounding box center [895, 252] width 988 height 98
click at [1162, 276] on div "Создать новую рассылку: по базе получателей по открывшим по неоткрывшим" at bounding box center [977, 278] width 784 height 19
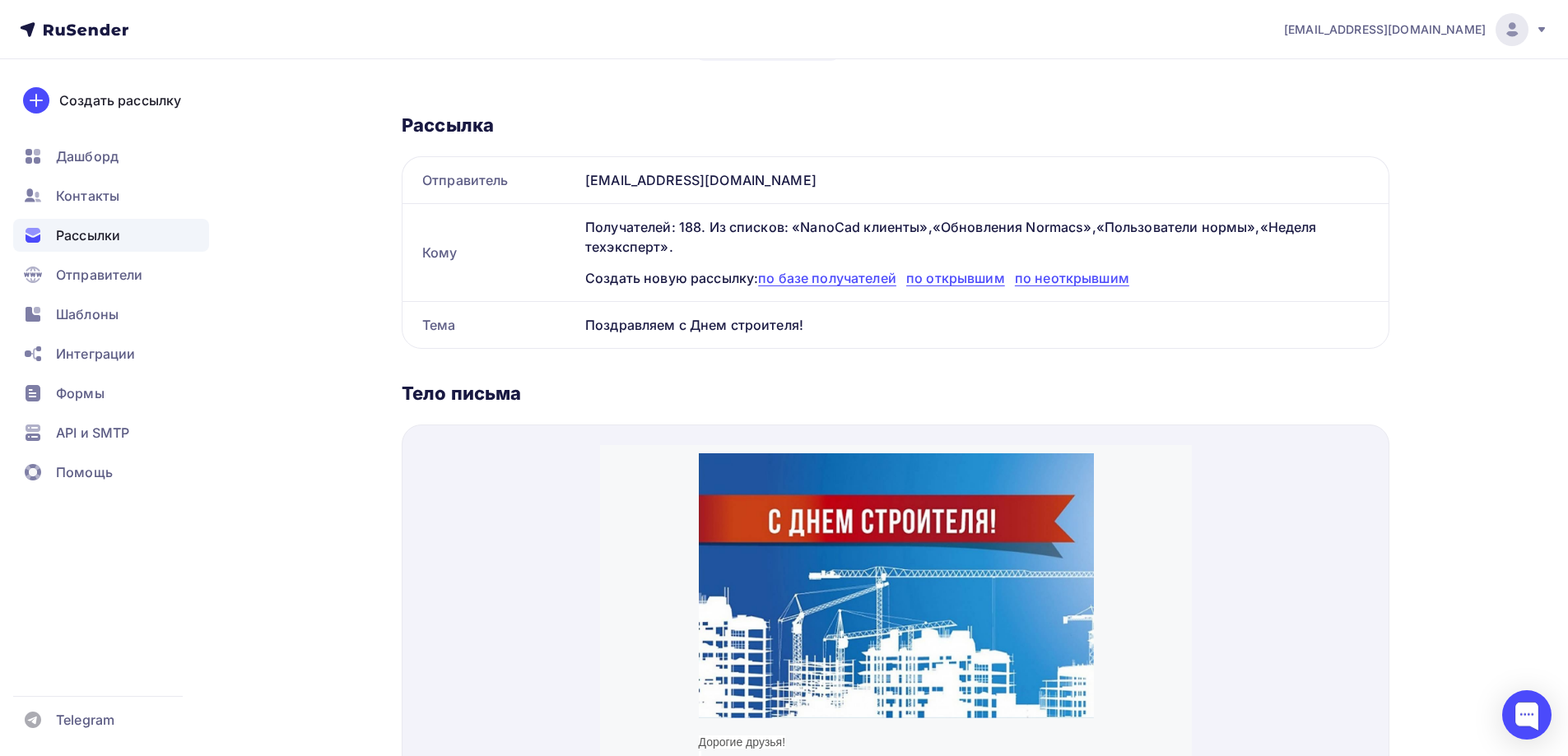
drag, startPoint x: 1157, startPoint y: 280, endPoint x: 574, endPoint y: 237, distance: 584.6
click at [574, 237] on div "Кому Получателей: 188. Из списков: «NanoCad клиенты»,«Обновления Normacs»,«Поль…" at bounding box center [895, 252] width 988 height 98
click at [574, 237] on div "Кому" at bounding box center [490, 253] width 176 height 46
drag, startPoint x: 574, startPoint y: 231, endPoint x: 1158, endPoint y: 287, distance: 586.7
click at [1158, 287] on div "Кому Получателей: 188. Из списков: «NanoCad клиенты»,«Обновления Normacs»,«Поль…" at bounding box center [895, 252] width 988 height 98
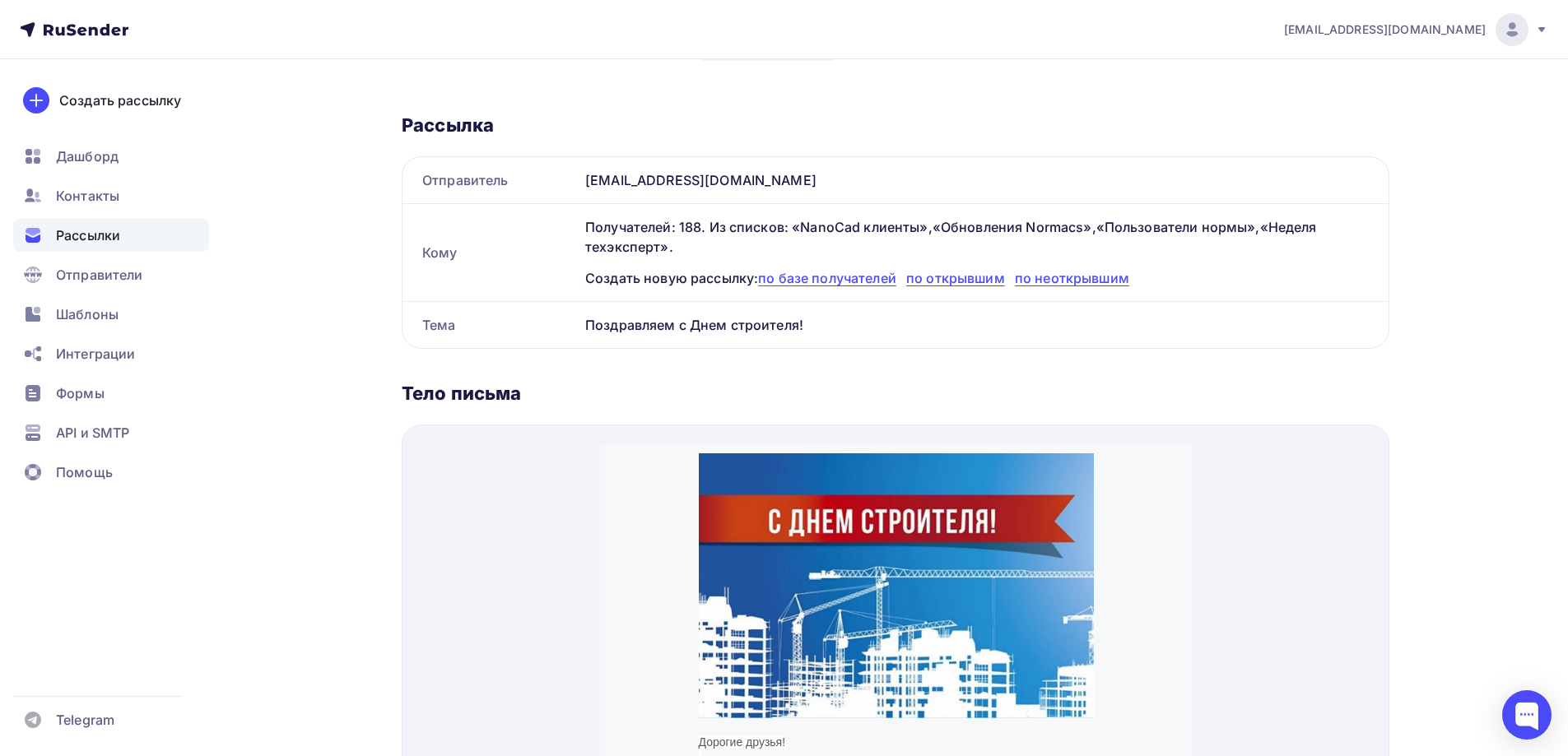
click at [1147, 287] on div at bounding box center [1147, 287] width 0 height 0
click at [1134, 326] on div "Поздравляем с Днем строителя!" at bounding box center [983, 325] width 810 height 46
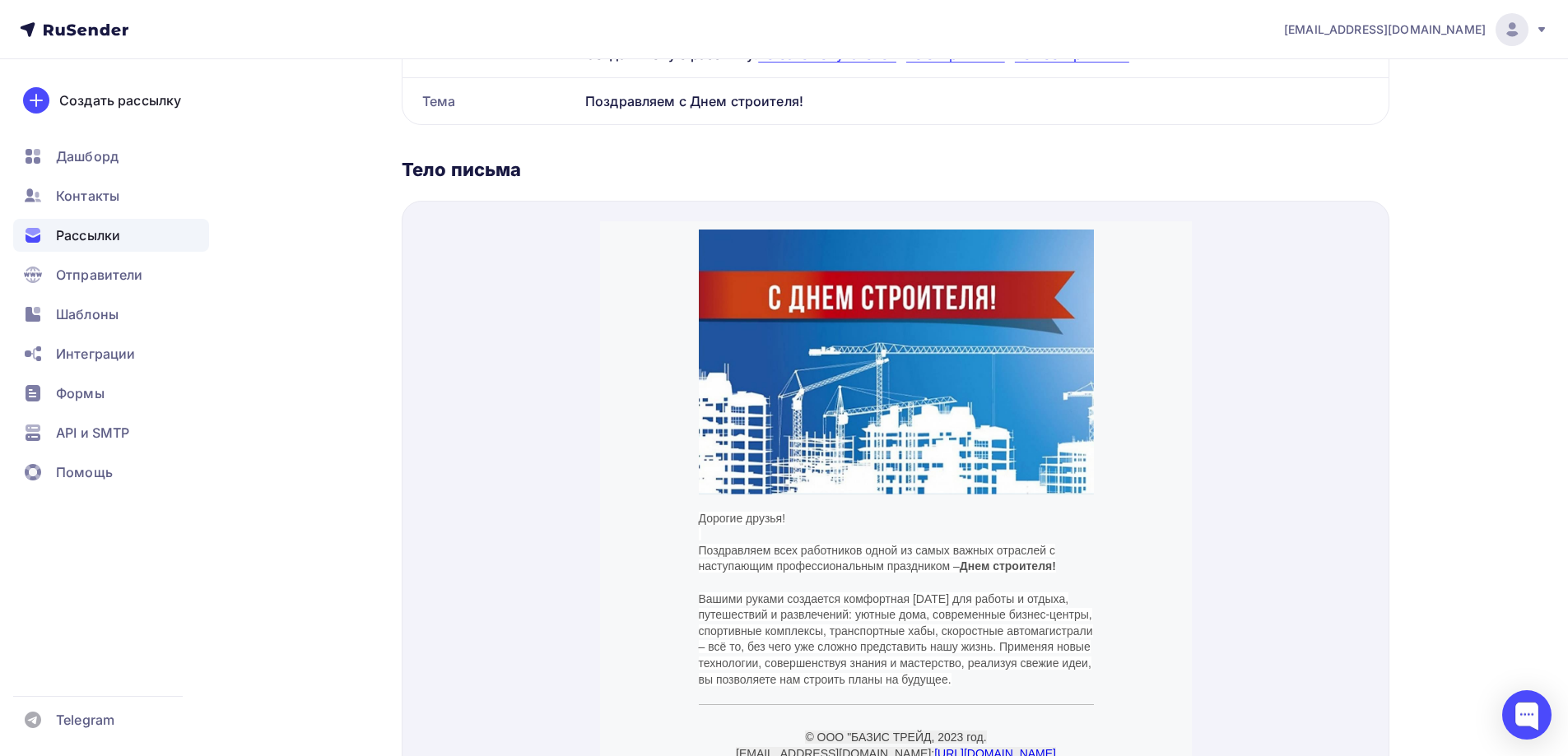
scroll to position [493, 0]
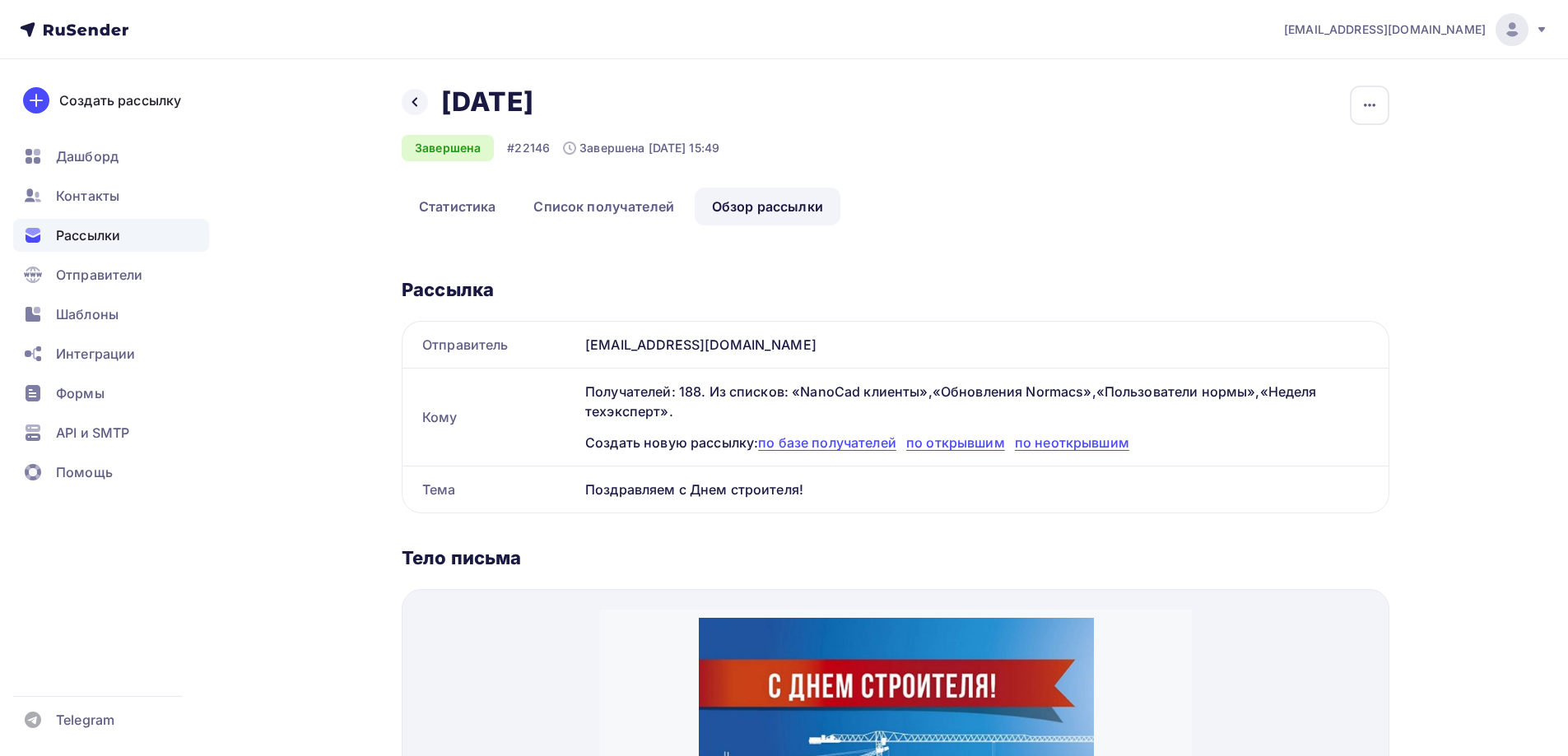
click at [61, 37] on icon at bounding box center [73, 29] width 109 height 19
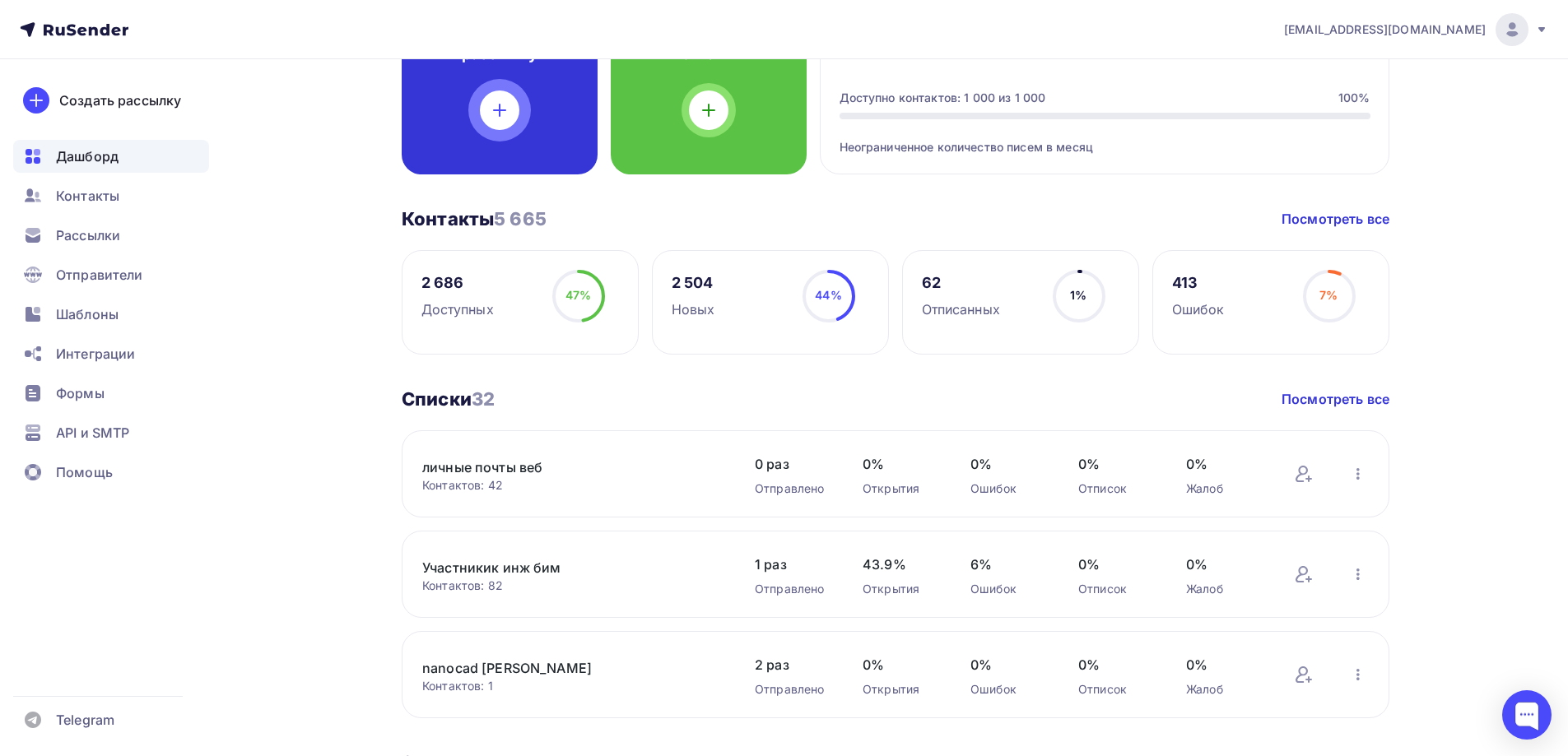
scroll to position [247, 0]
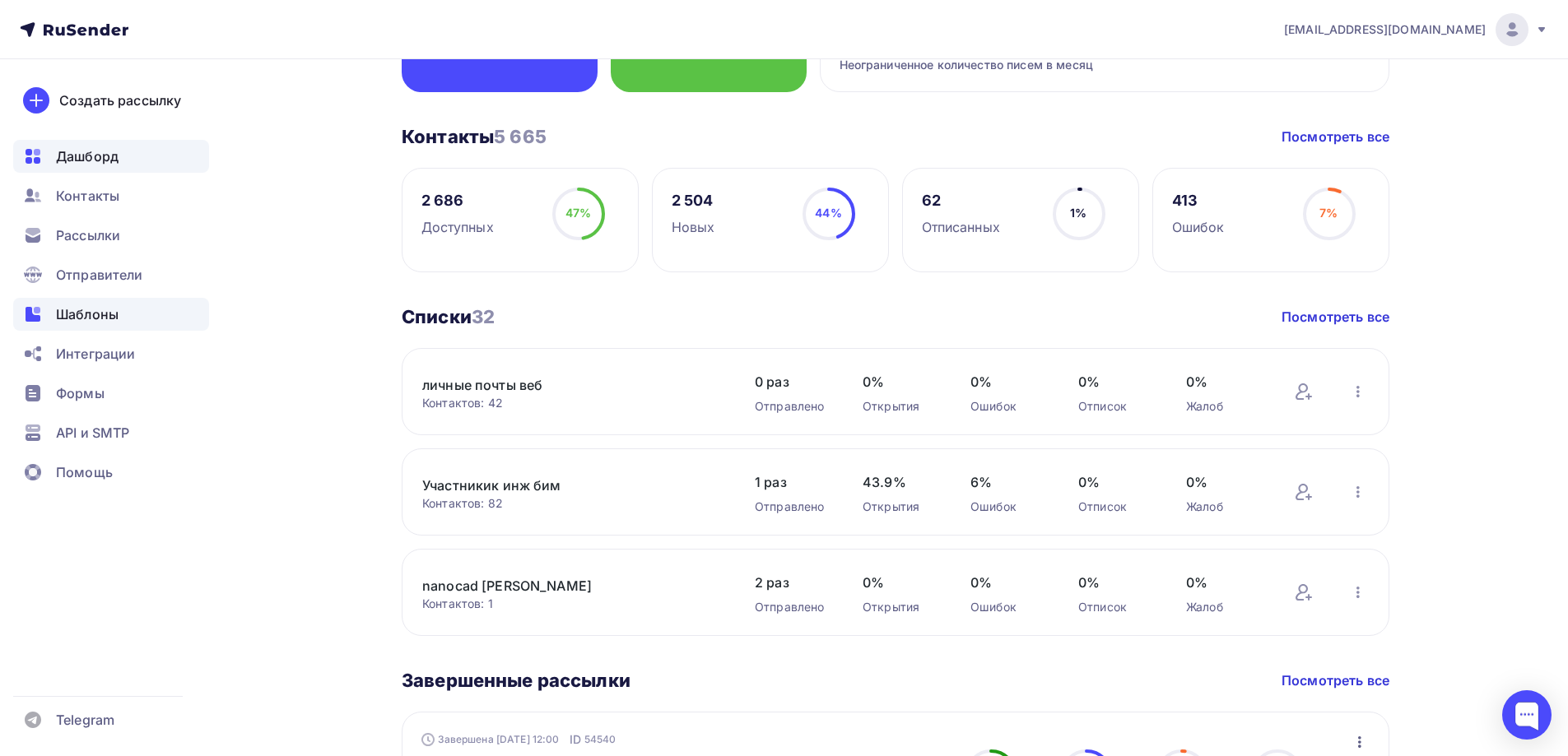
click at [112, 324] on div "Шаблоны" at bounding box center [111, 315] width 196 height 33
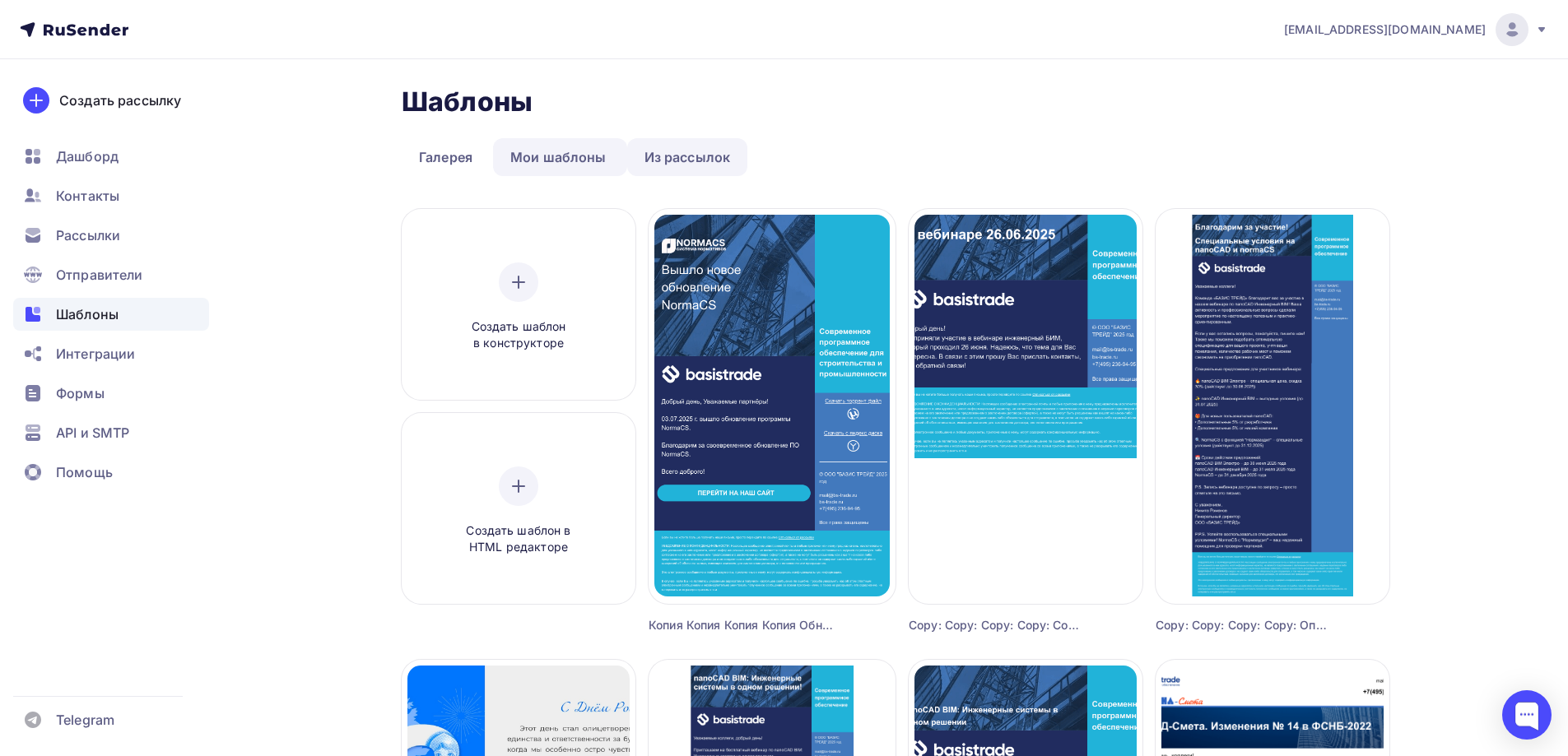
click at [685, 173] on link "Из рассылок" at bounding box center [687, 156] width 121 height 38
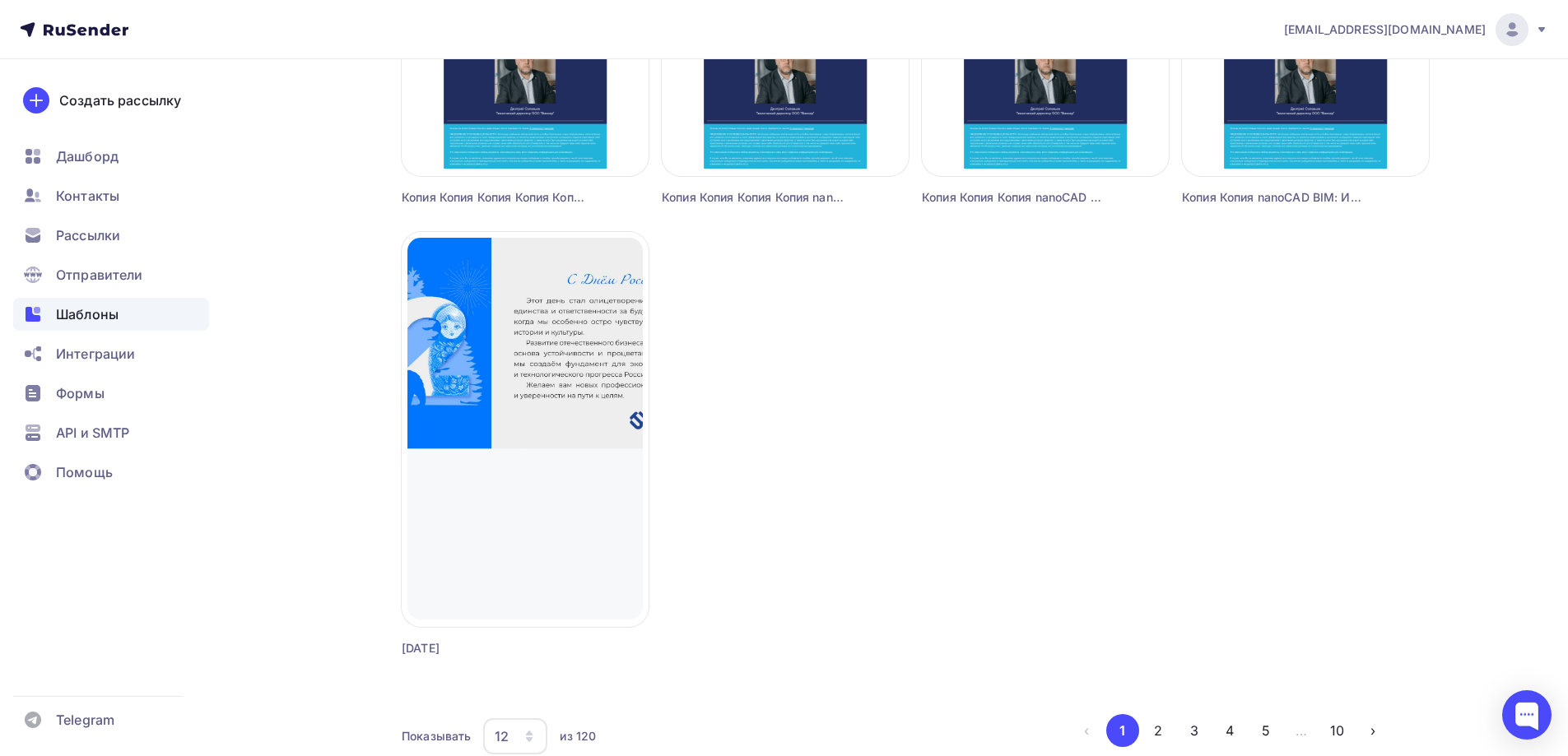
scroll to position [1415, 0]
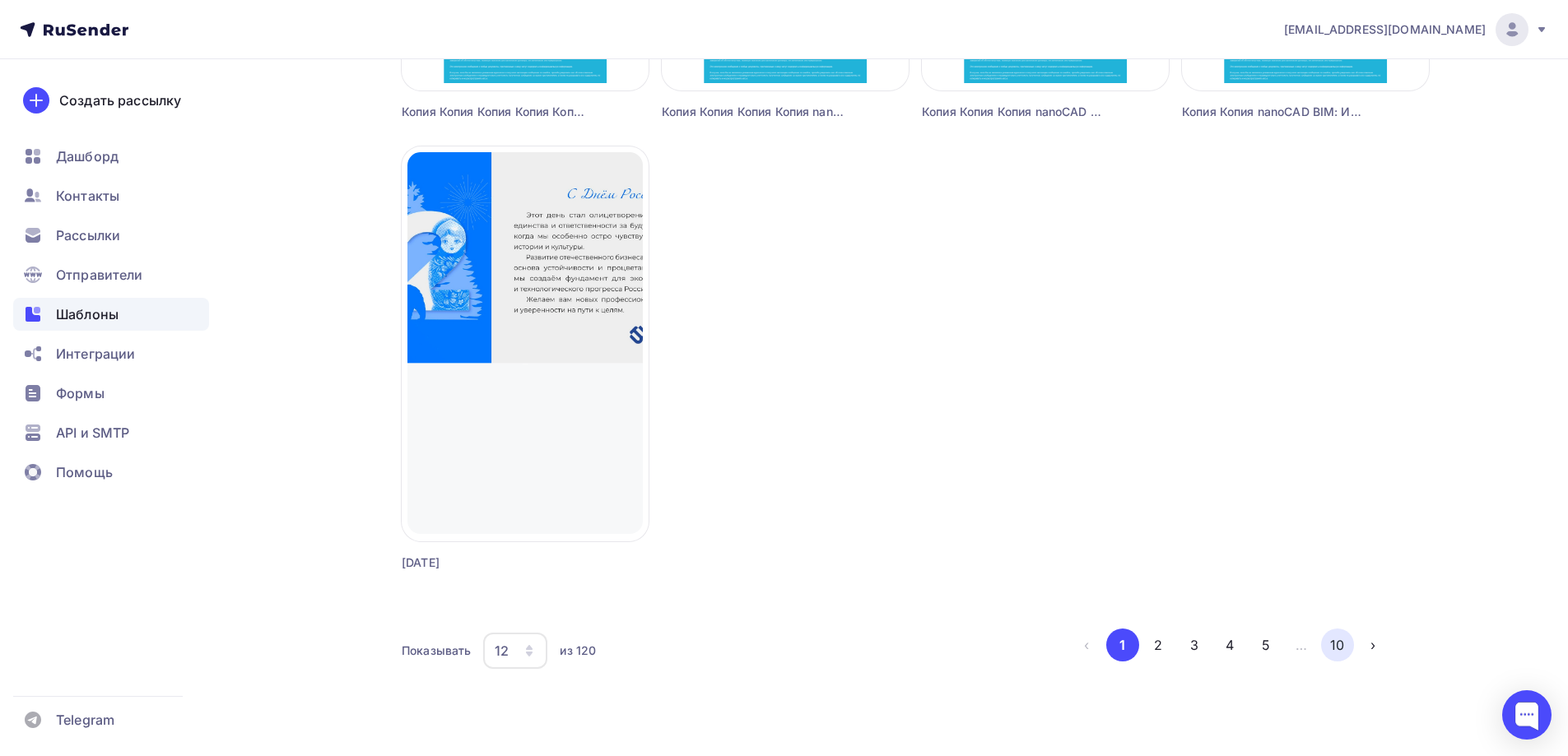
click at [1347, 644] on button "10" at bounding box center [1337, 645] width 33 height 33
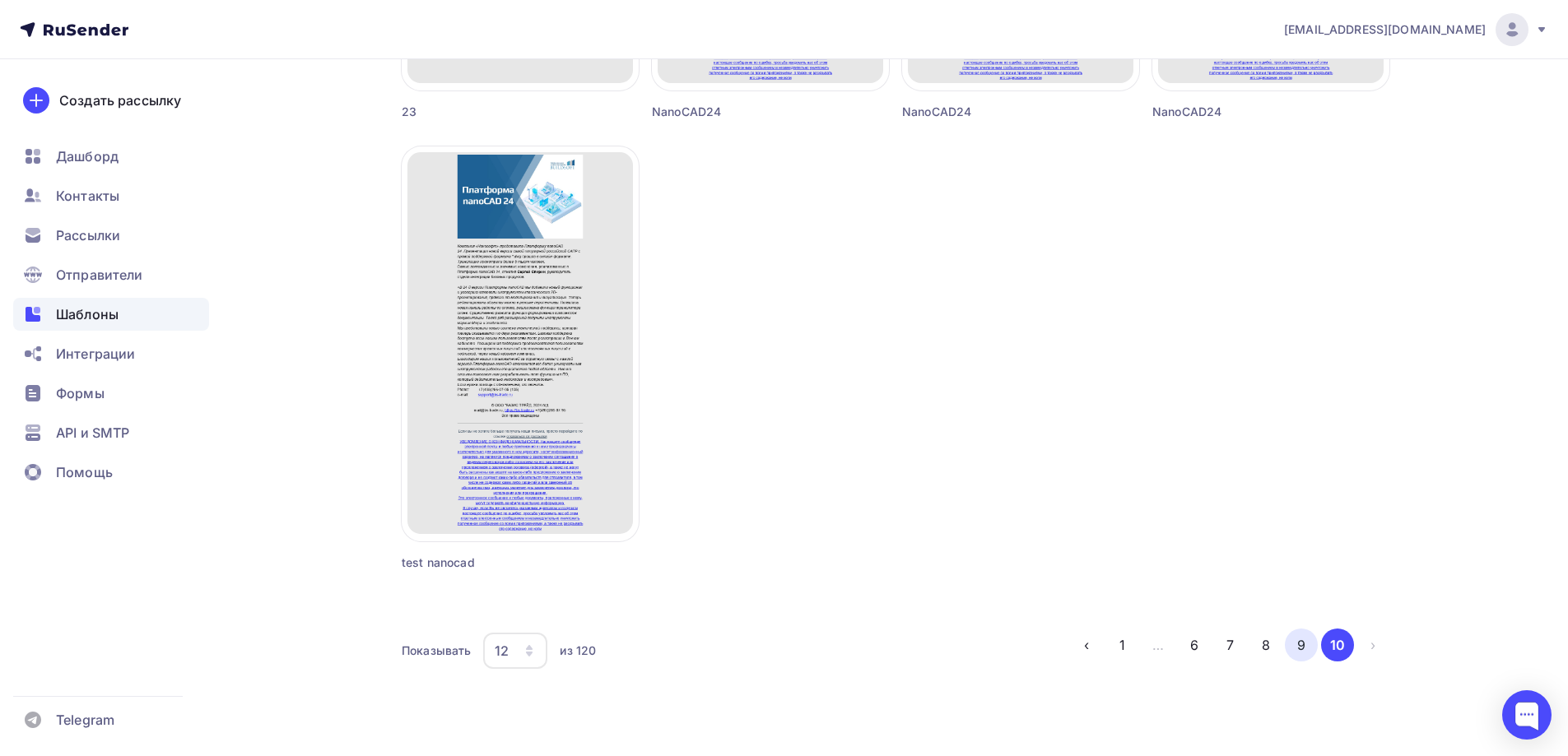
click at [1292, 633] on button "9" at bounding box center [1302, 645] width 33 height 33
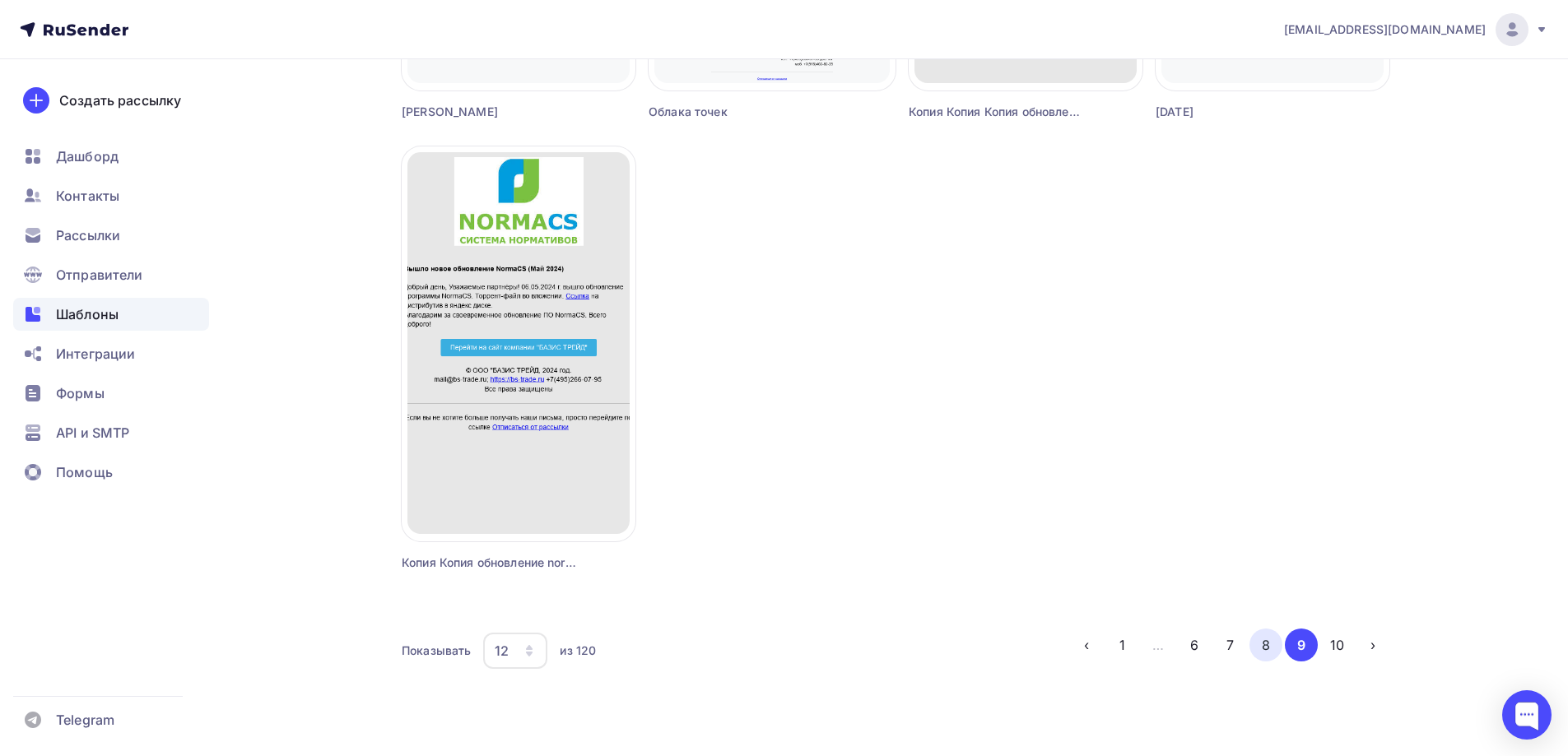
click at [1255, 645] on button "8" at bounding box center [1266, 645] width 33 height 33
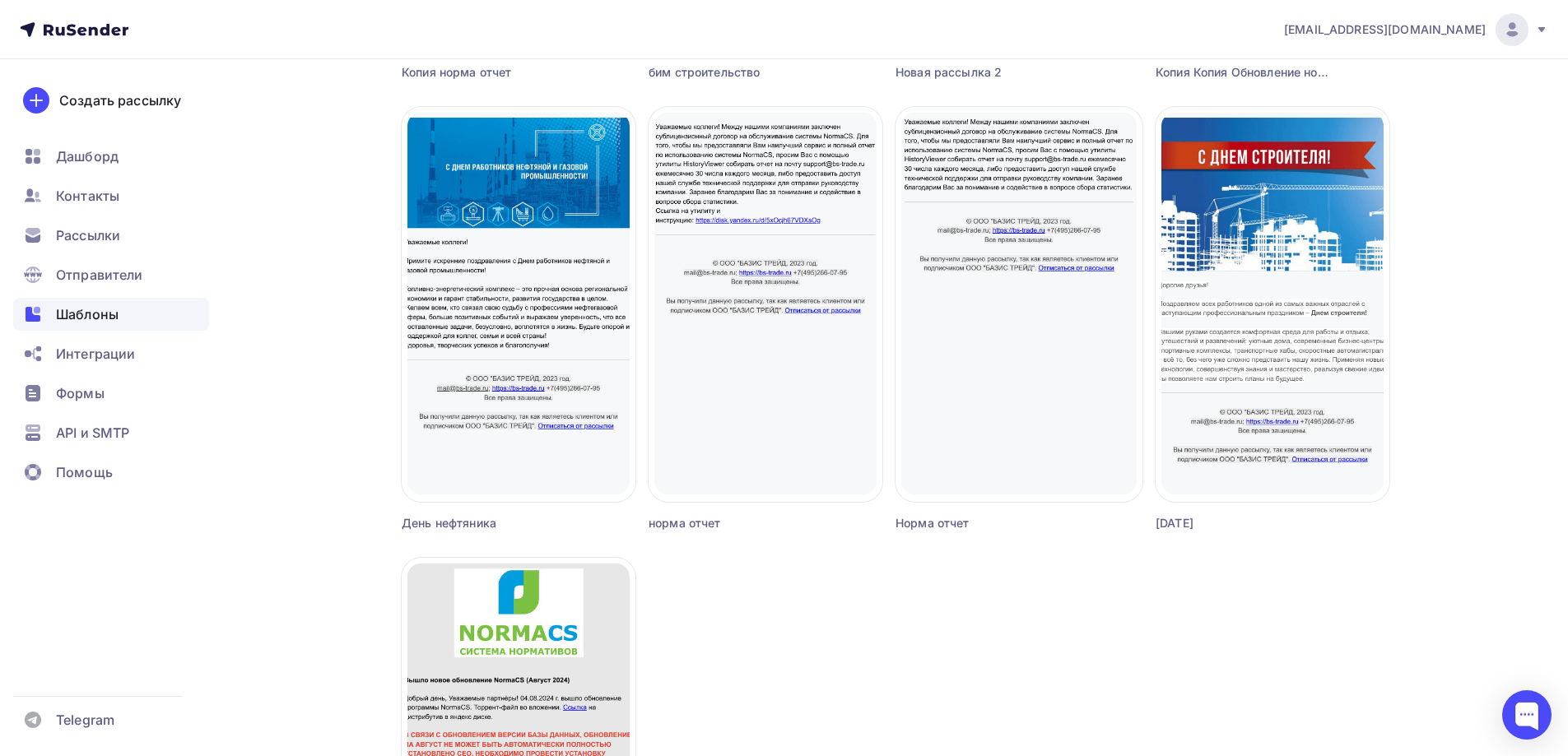
scroll to position [839, 0]
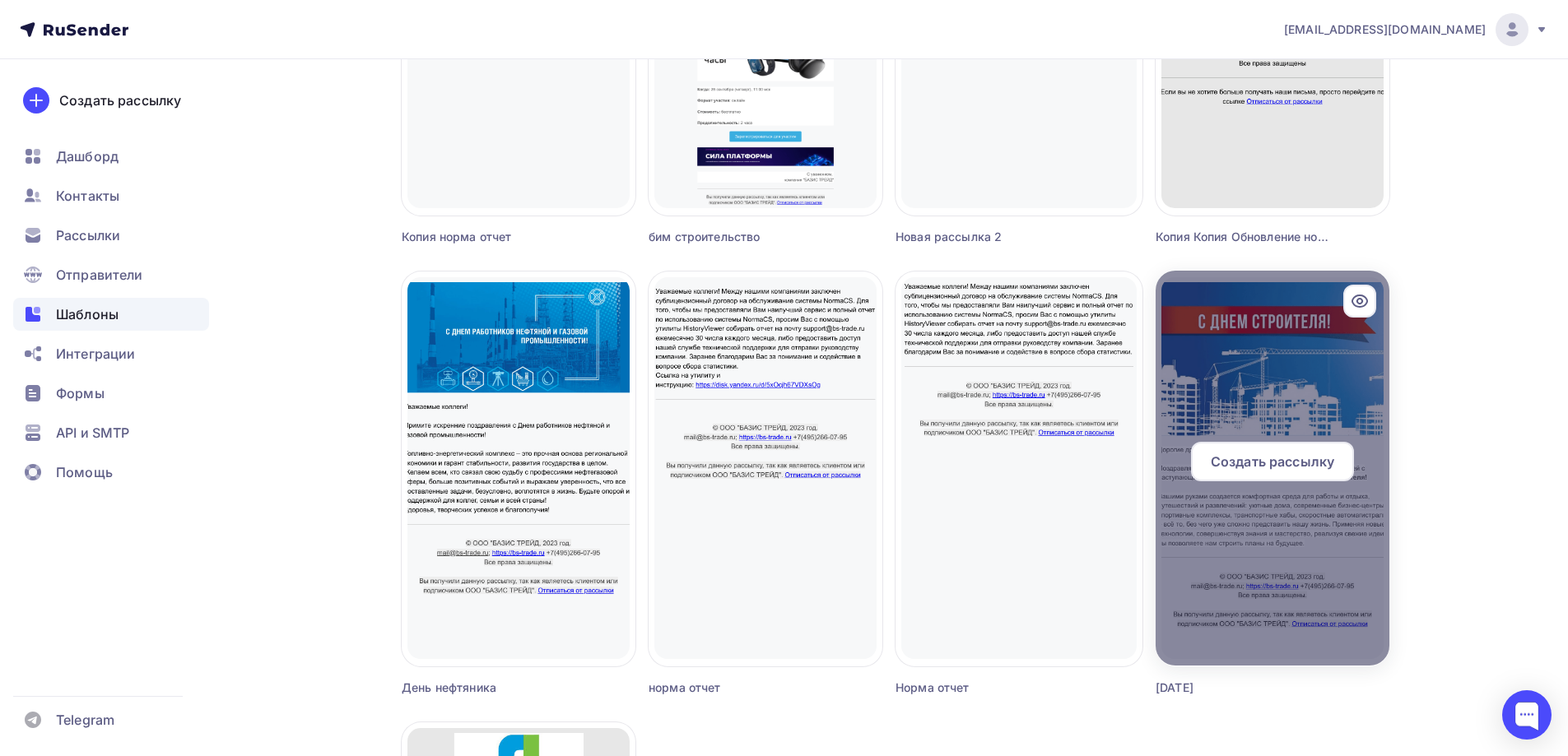
click at [1335, 298] on div at bounding box center [1273, 467] width 234 height 395
click at [1254, 473] on div "Создать рассылку" at bounding box center [1272, 462] width 163 height 40
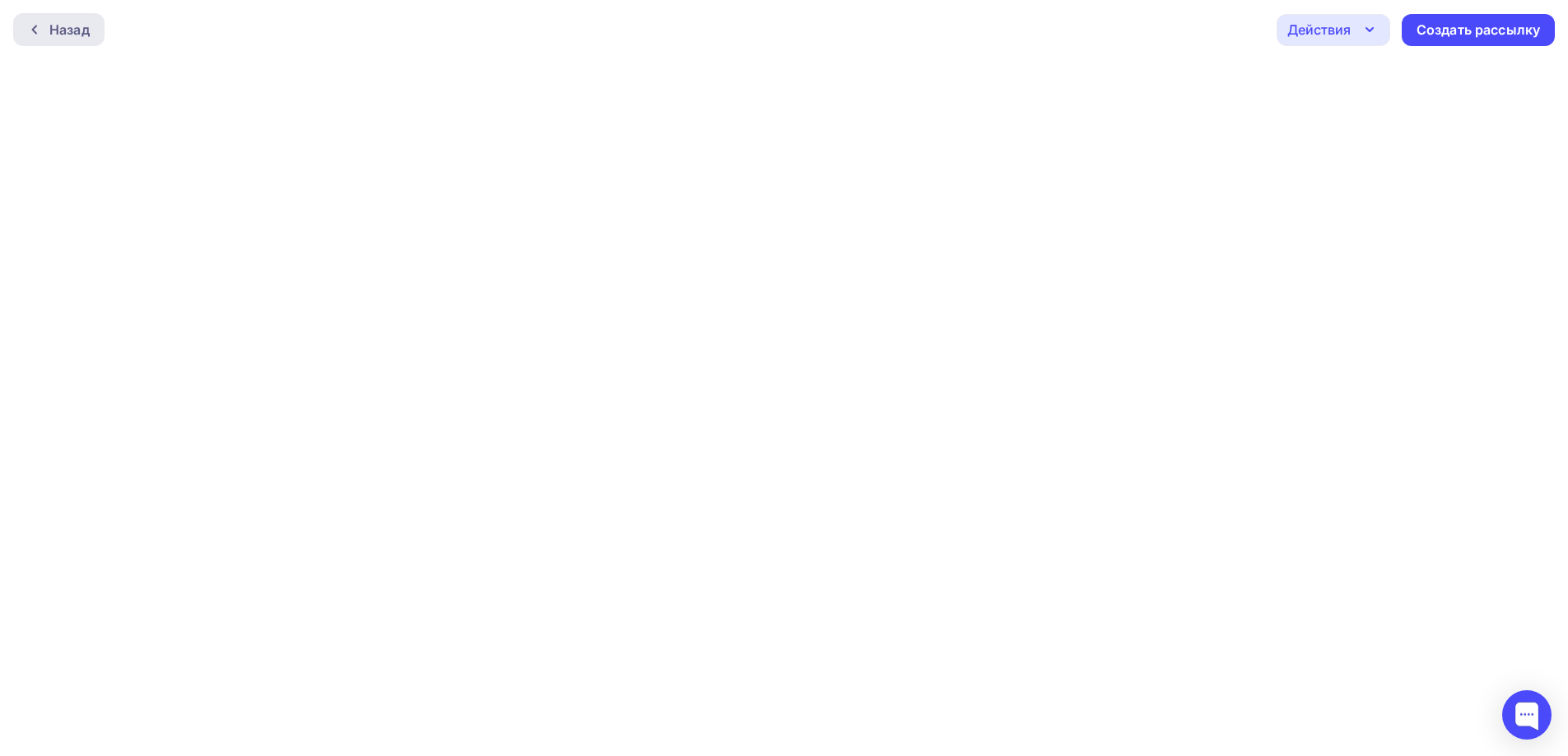
click at [76, 23] on div "Назад" at bounding box center [70, 29] width 41 height 19
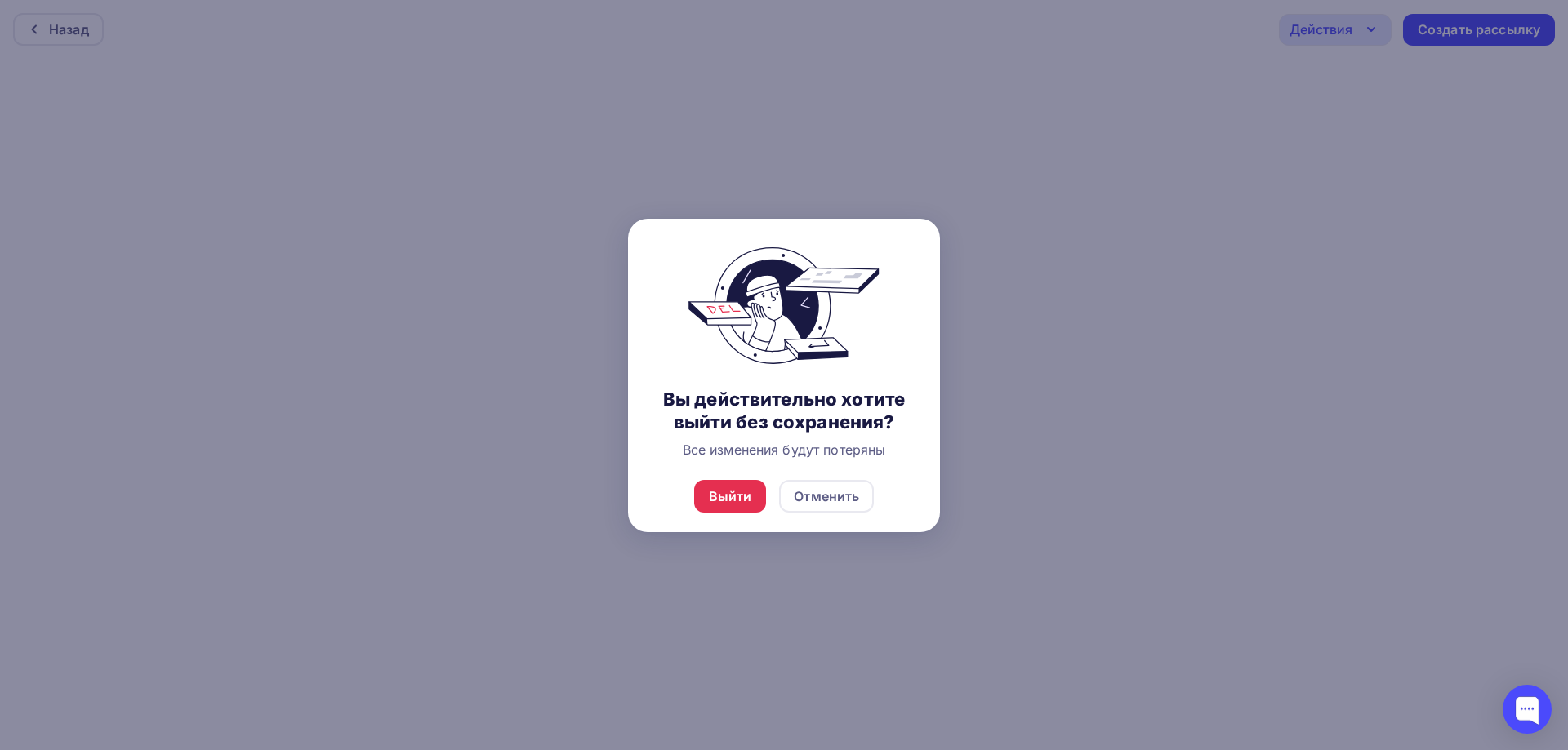
click at [728, 524] on div "Выйти Отменить" at bounding box center [784, 496] width 312 height 72
click at [735, 499] on div "Выйти" at bounding box center [730, 496] width 43 height 19
